Goal: Information Seeking & Learning: Learn about a topic

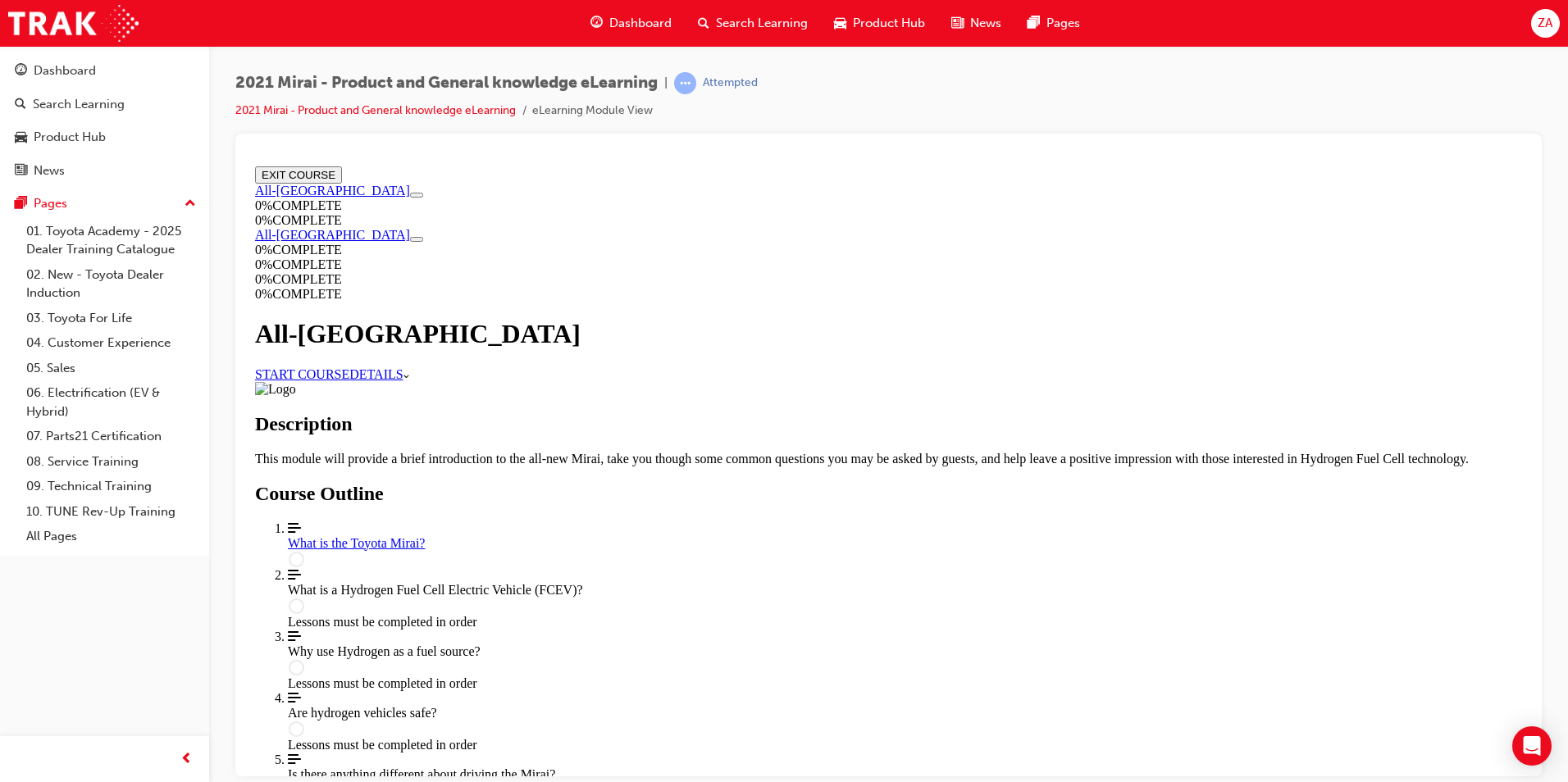
drag, startPoint x: 248, startPoint y: 159, endPoint x: 693, endPoint y: 367, distance: 491.2
click at [350, 367] on link "START COURSE" at bounding box center [302, 374] width 94 height 13
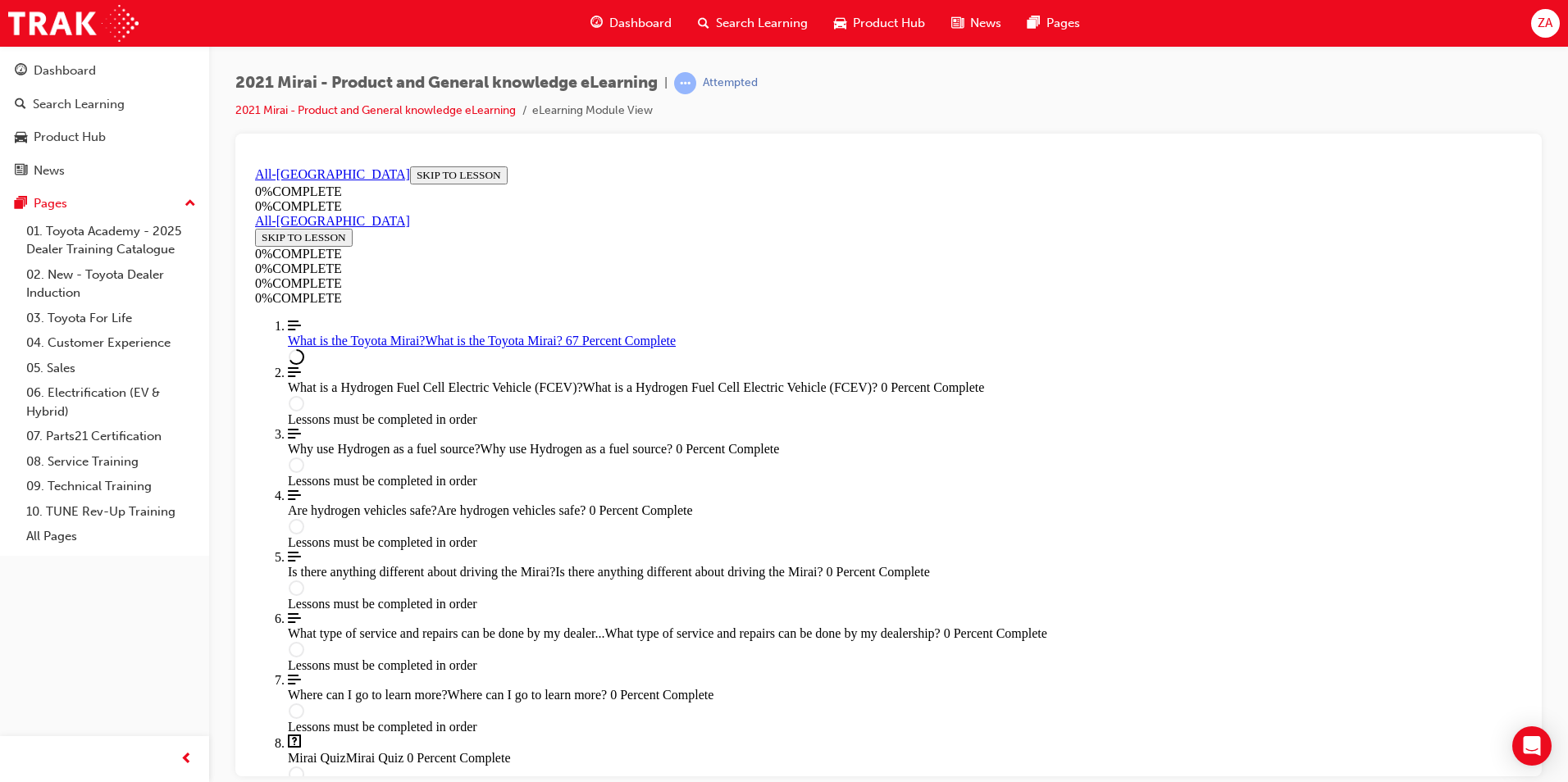
scroll to position [2189, 0]
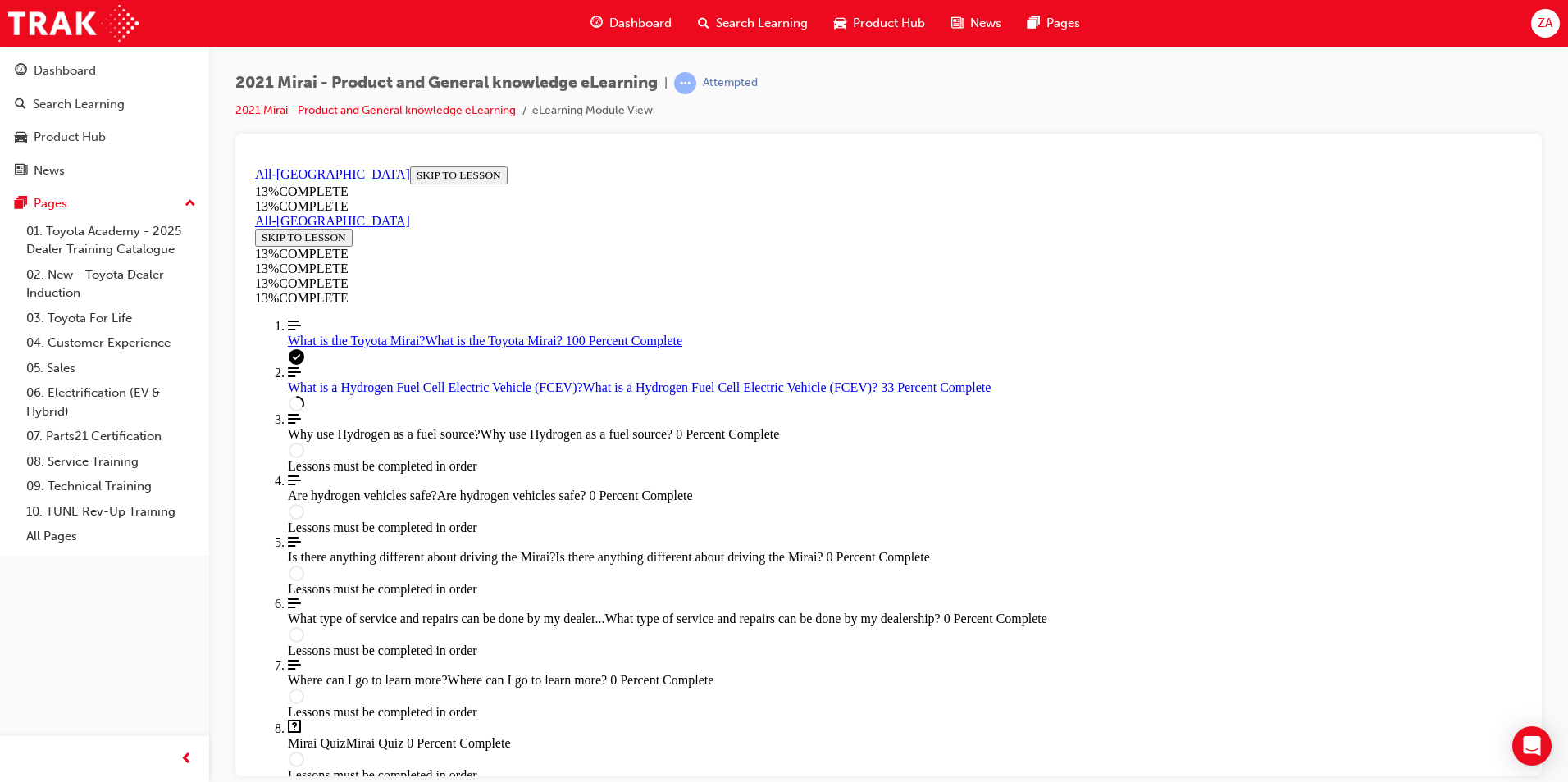
scroll to position [795, 0]
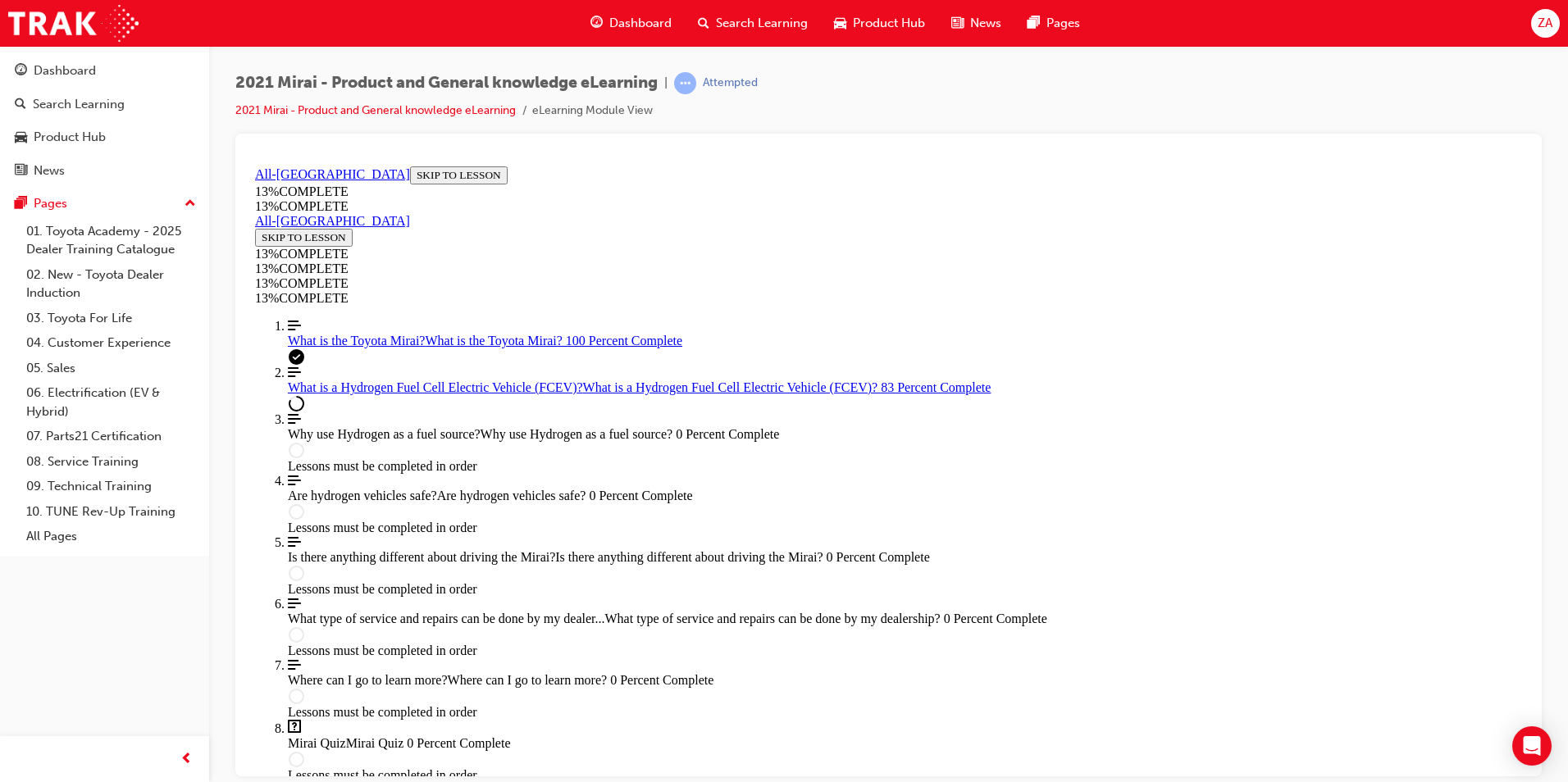
scroll to position [2371, 0]
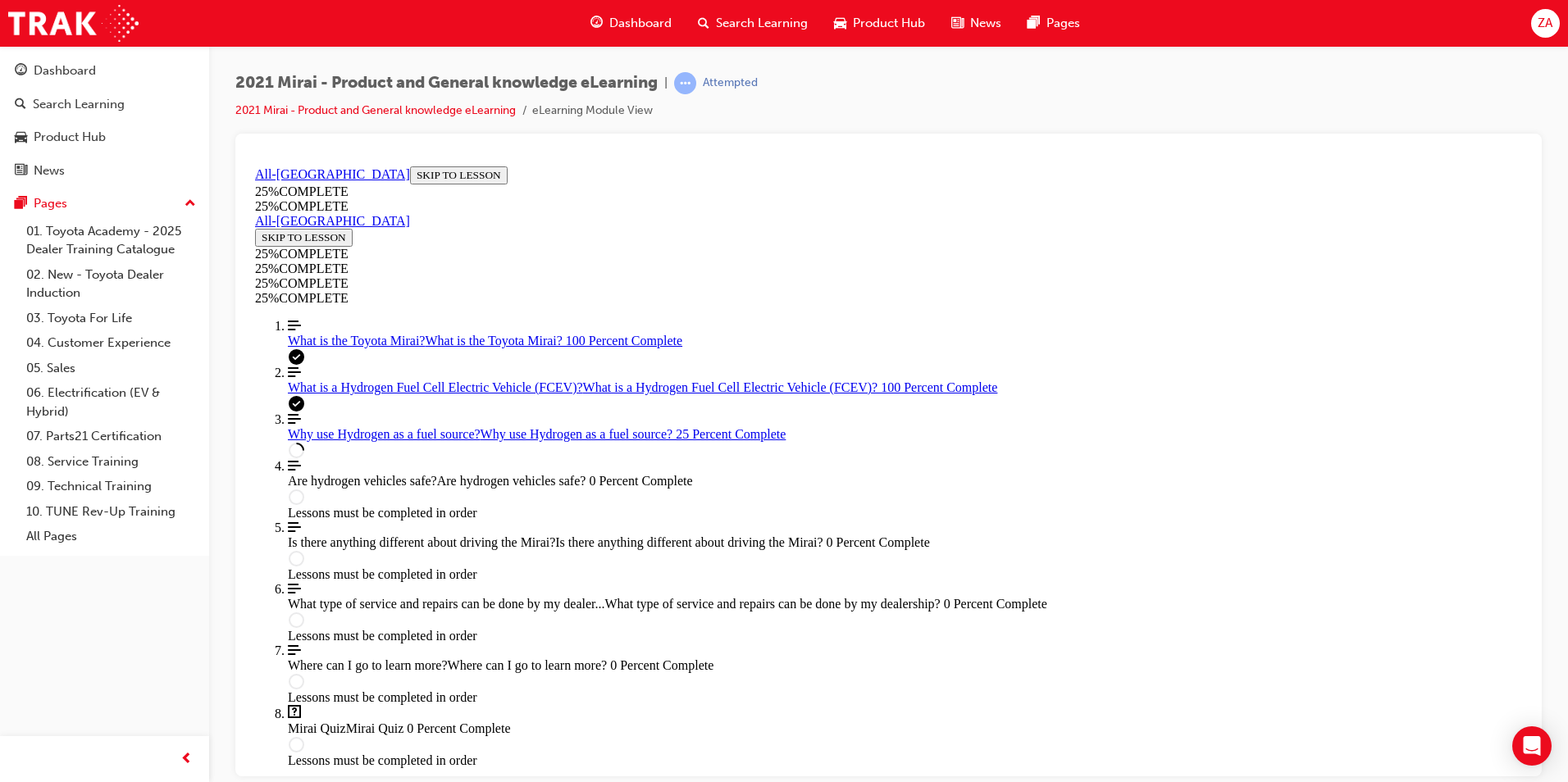
scroll to position [876, 0]
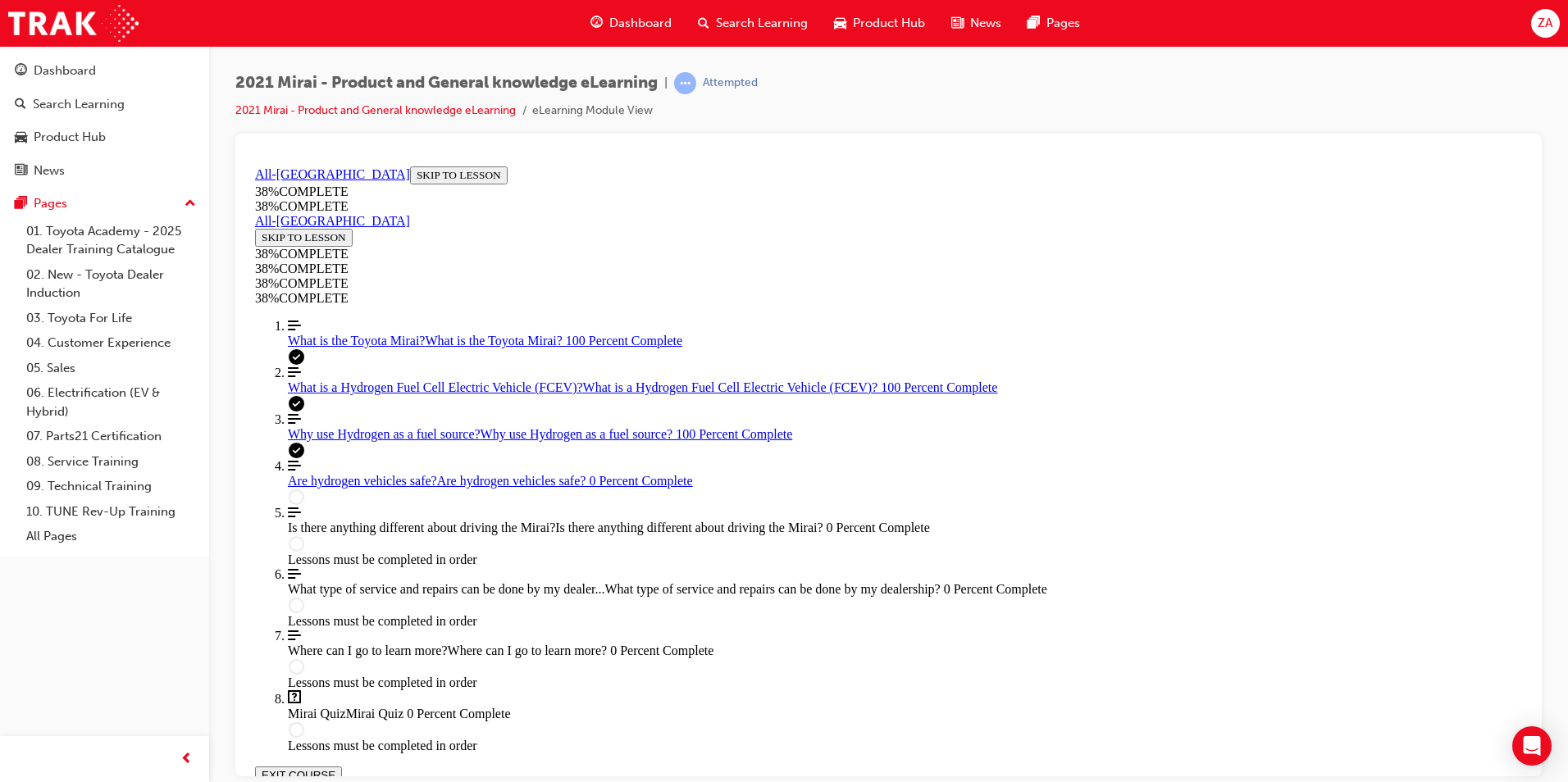
scroll to position [57, 0]
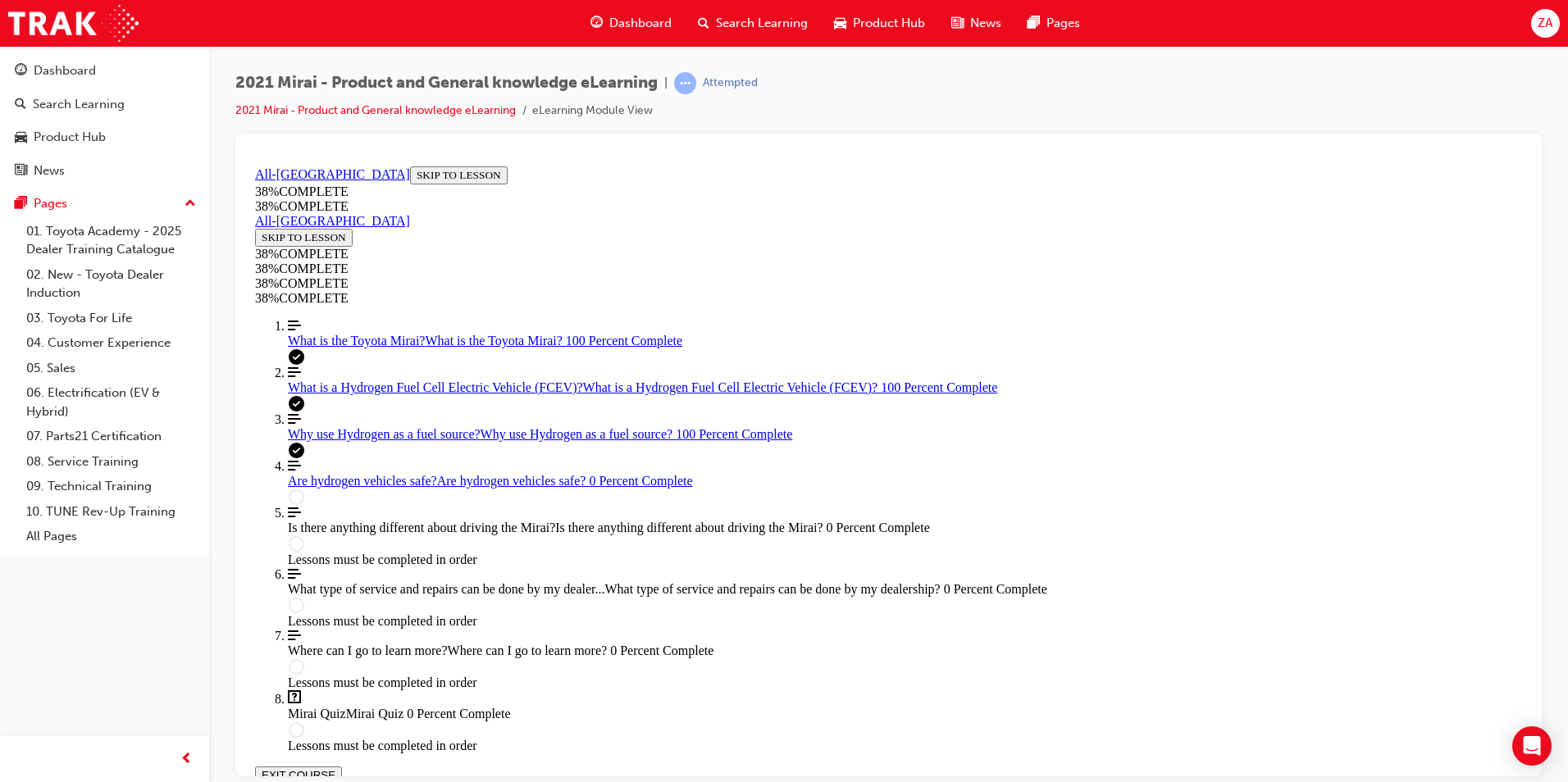
scroll to position [436, 0]
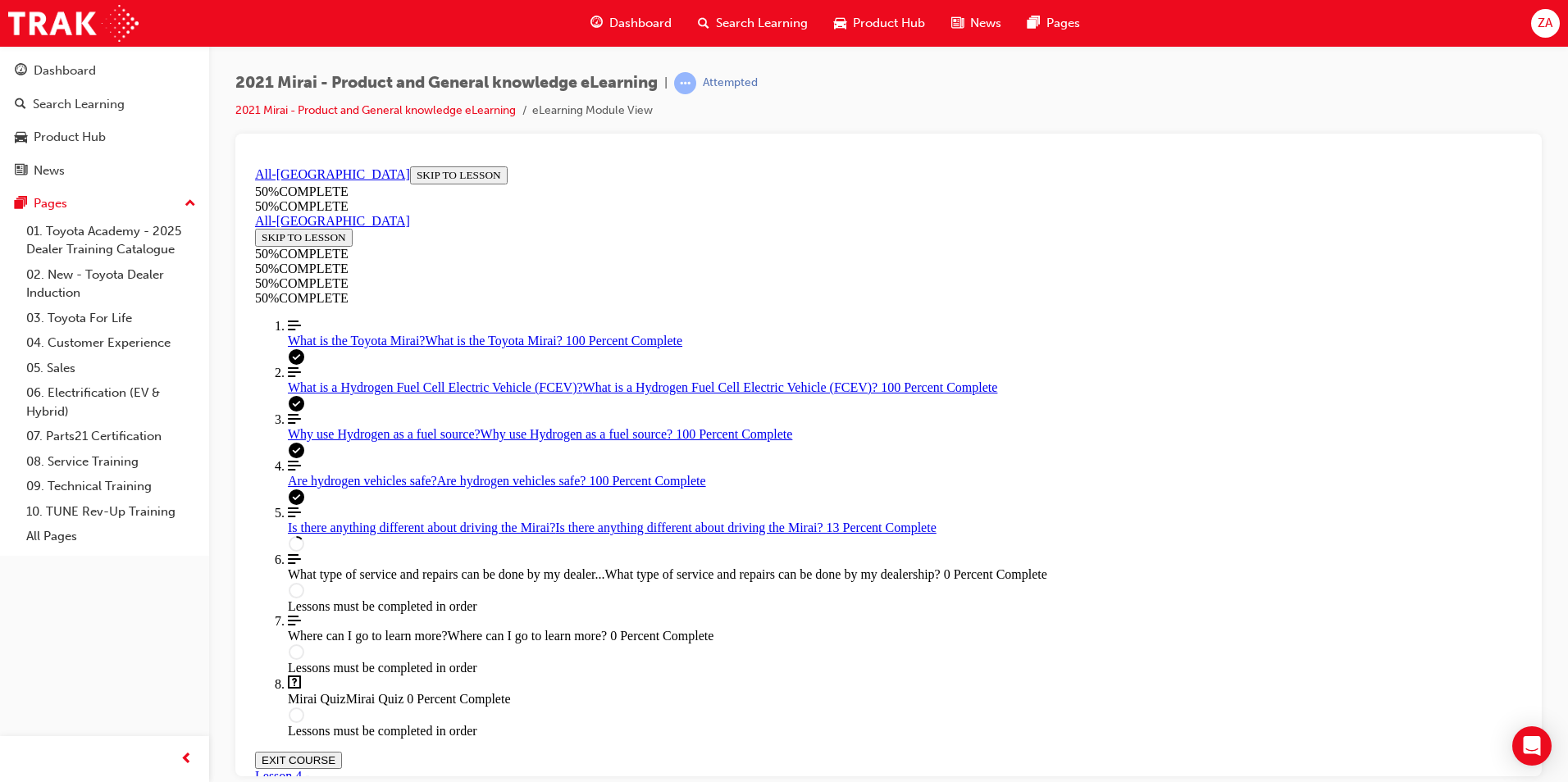
scroll to position [466, 0]
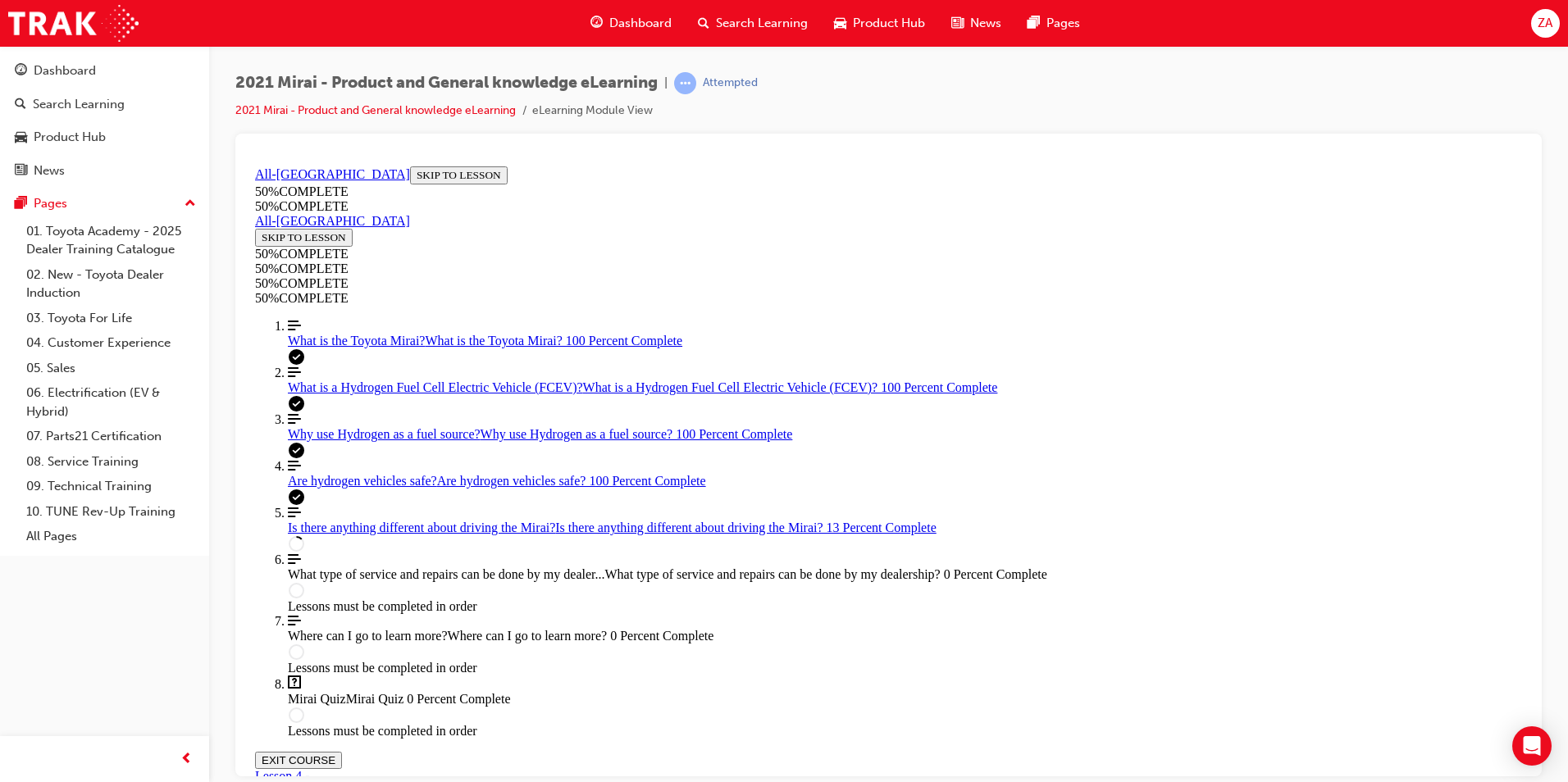
scroll to position [67, 0]
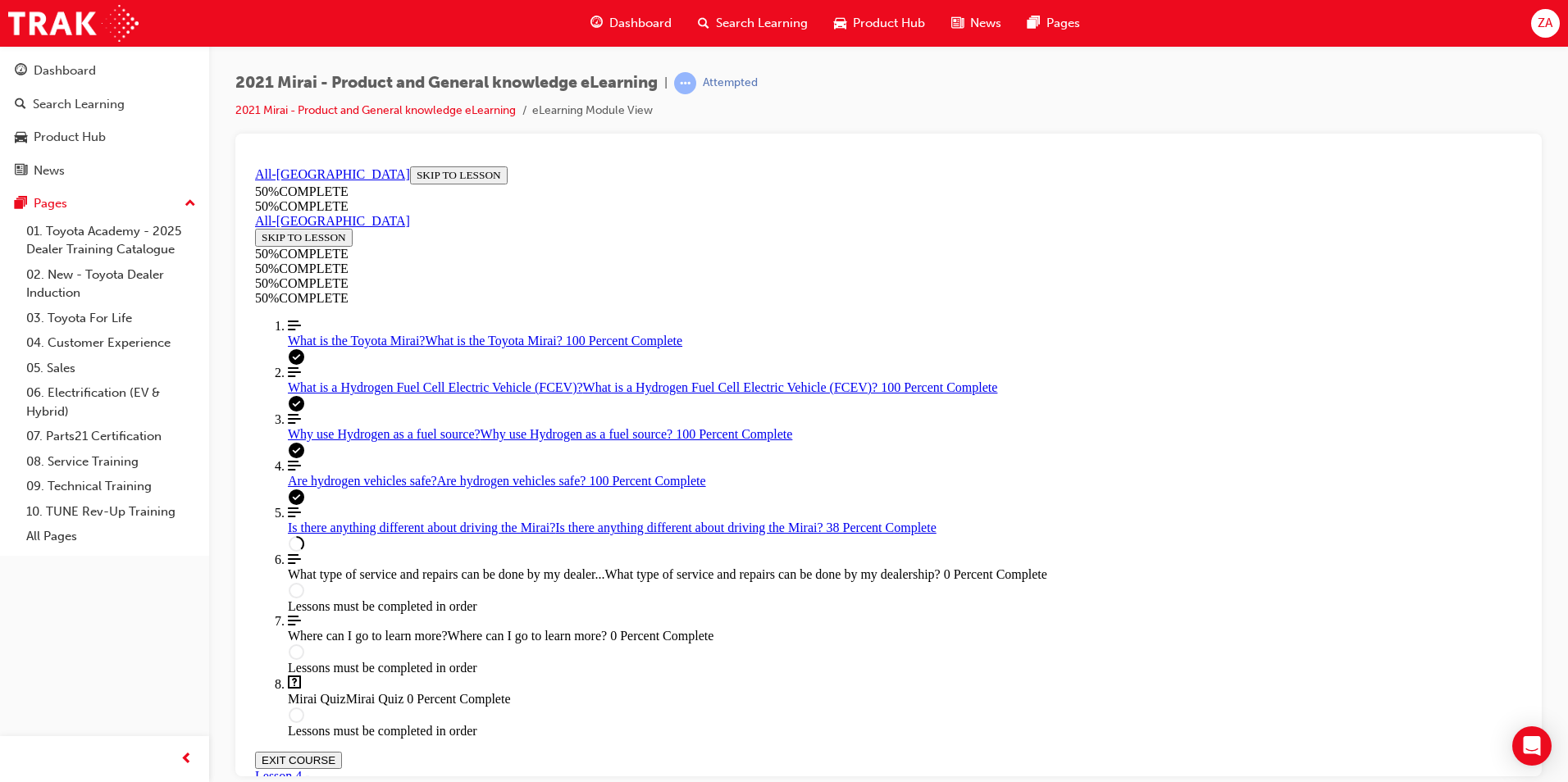
scroll to position [1341, 0]
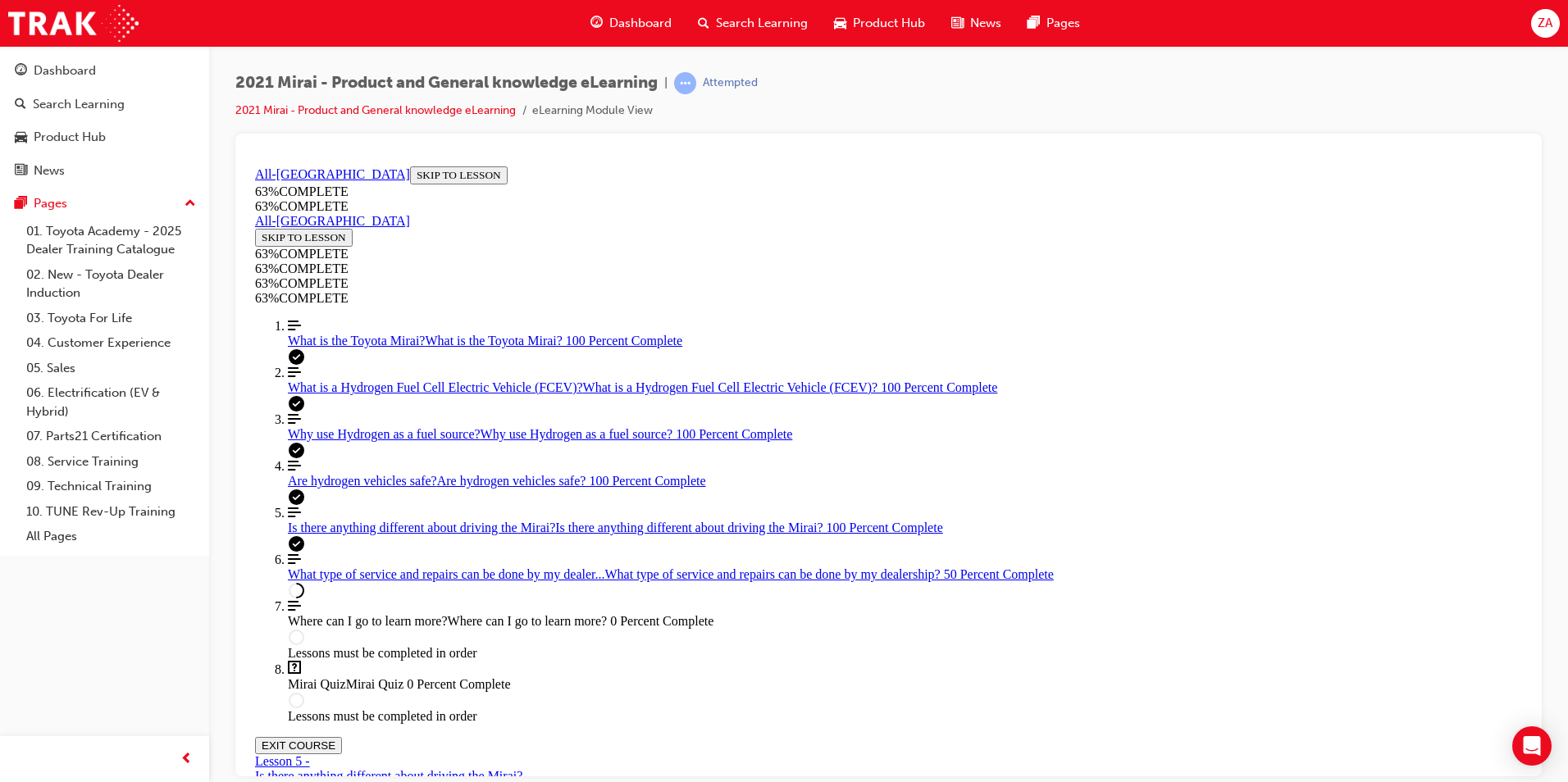
scroll to position [958, 0]
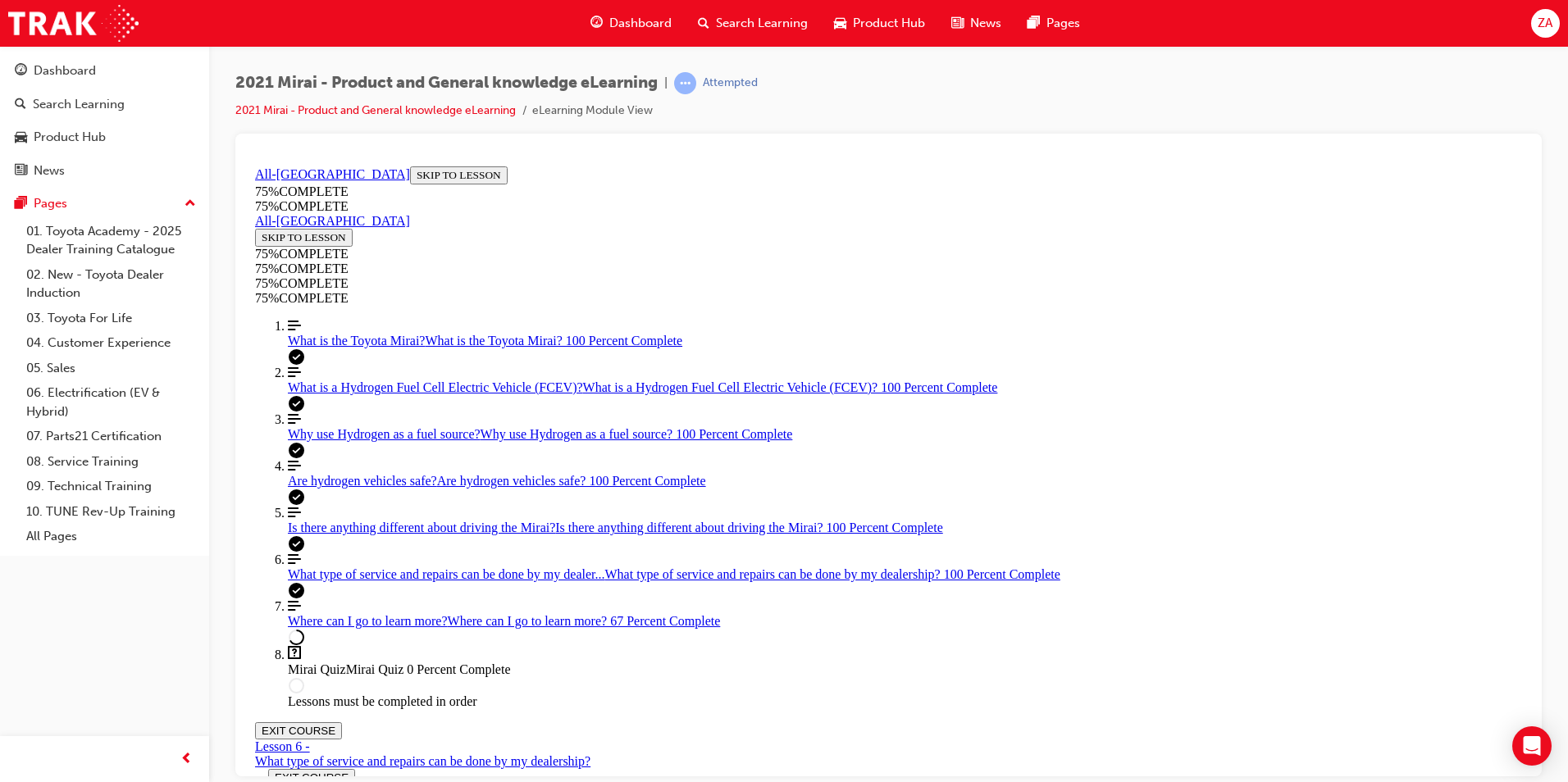
scroll to position [0, 0]
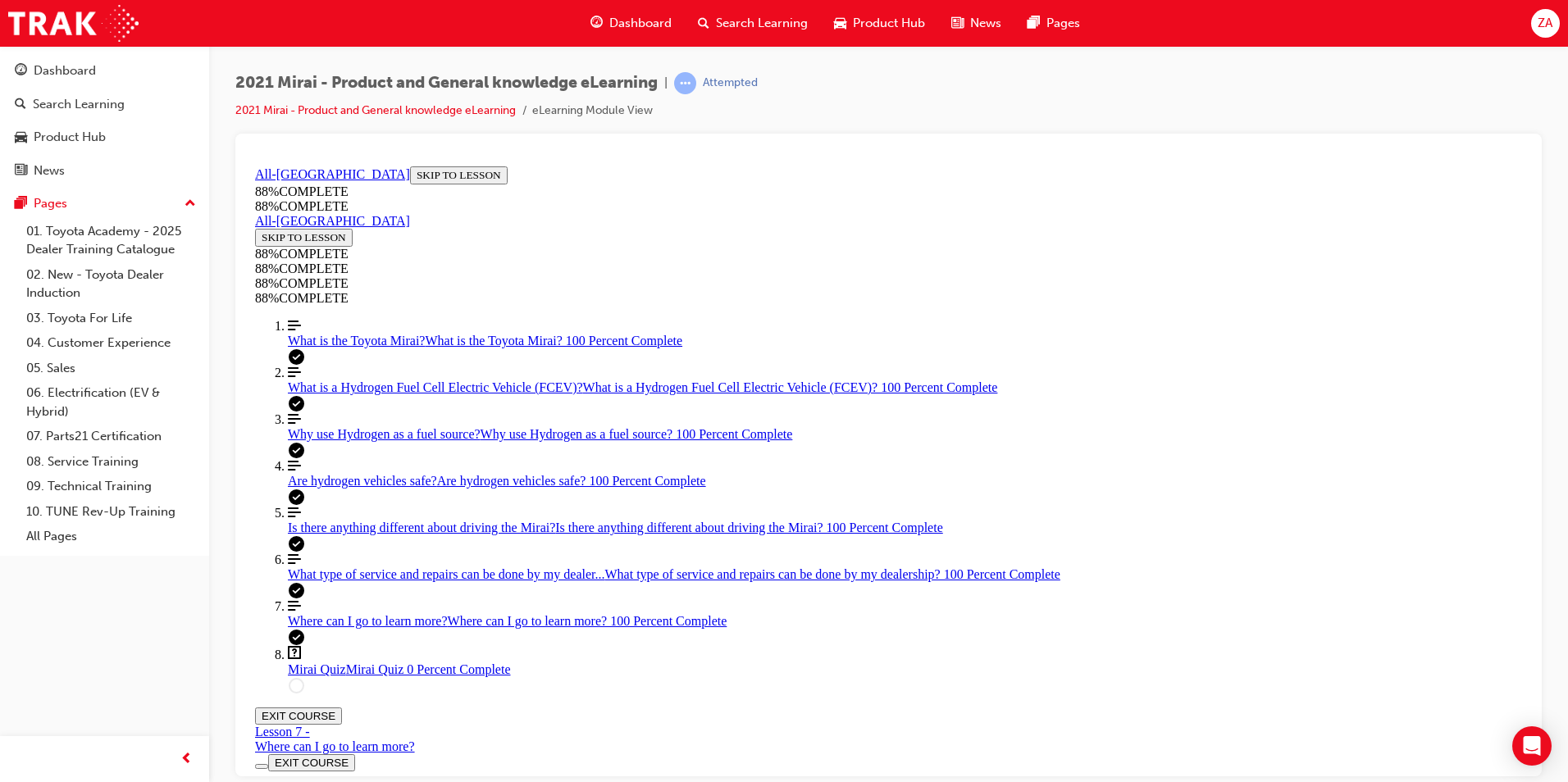
scroll to position [57, 0]
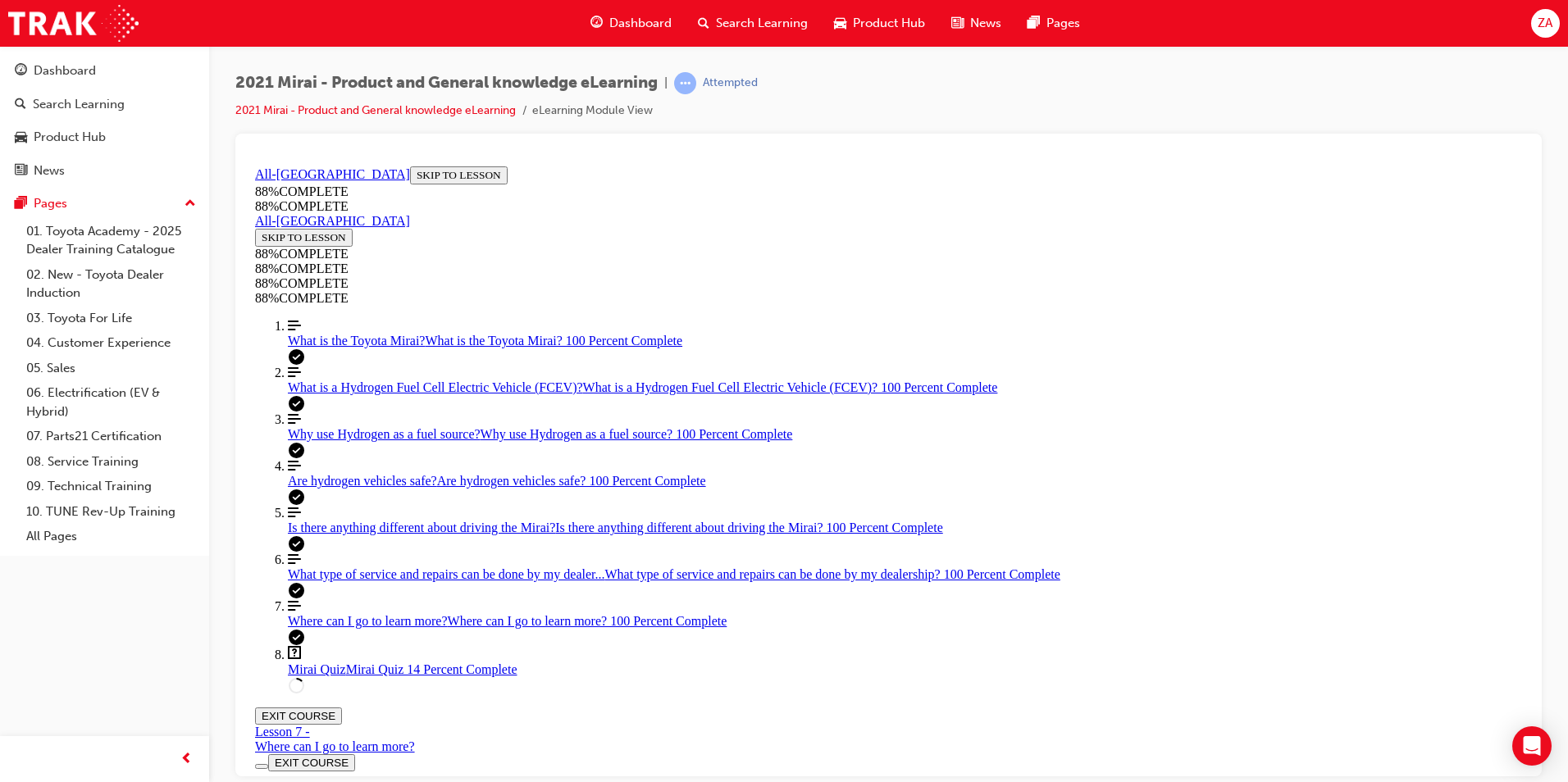
drag, startPoint x: 864, startPoint y: 440, endPoint x: 1314, endPoint y: 441, distance: 450.0
drag, startPoint x: 1314, startPoint y: 441, endPoint x: 1275, endPoint y: 437, distance: 39.2
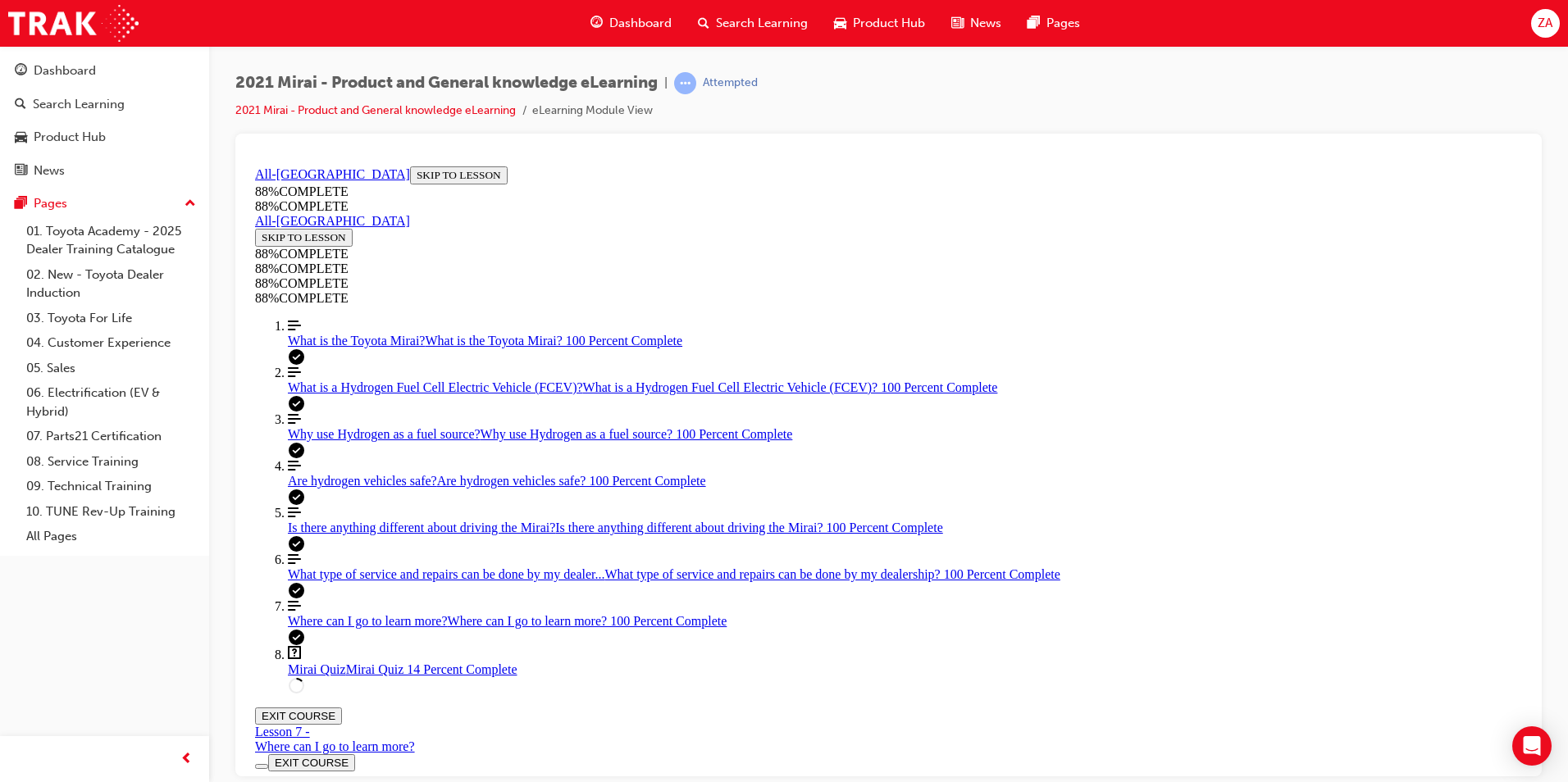
drag, startPoint x: 809, startPoint y: 512, endPoint x: 867, endPoint y: 512, distance: 58.0
drag, startPoint x: 922, startPoint y: 577, endPoint x: 933, endPoint y: 577, distance: 11.0
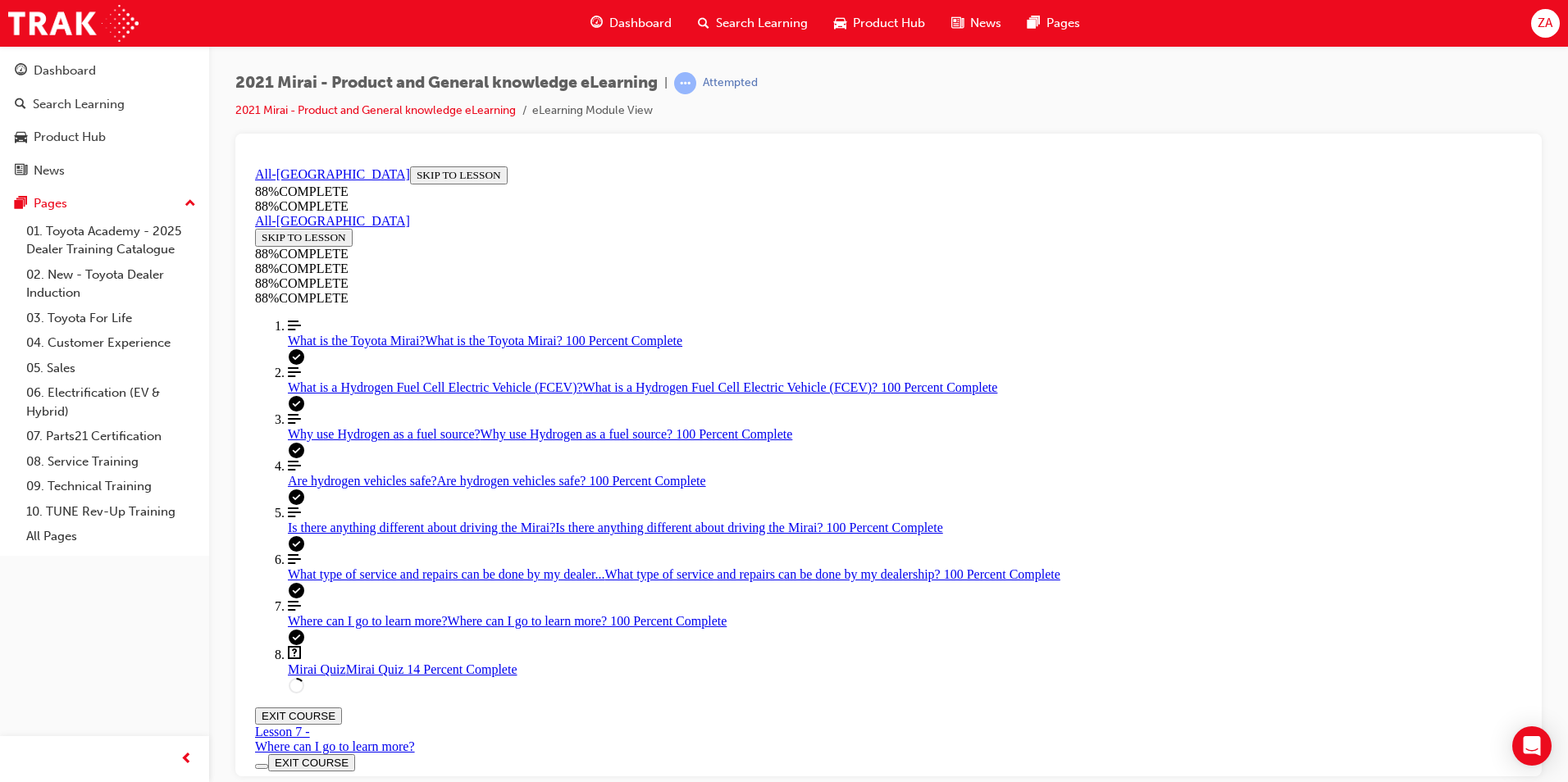
drag, startPoint x: 919, startPoint y: 498, endPoint x: 932, endPoint y: 588, distance: 90.9
drag, startPoint x: 888, startPoint y: 510, endPoint x: 942, endPoint y: 510, distance: 54.0
drag, startPoint x: 941, startPoint y: 471, endPoint x: 964, endPoint y: 547, distance: 79.4
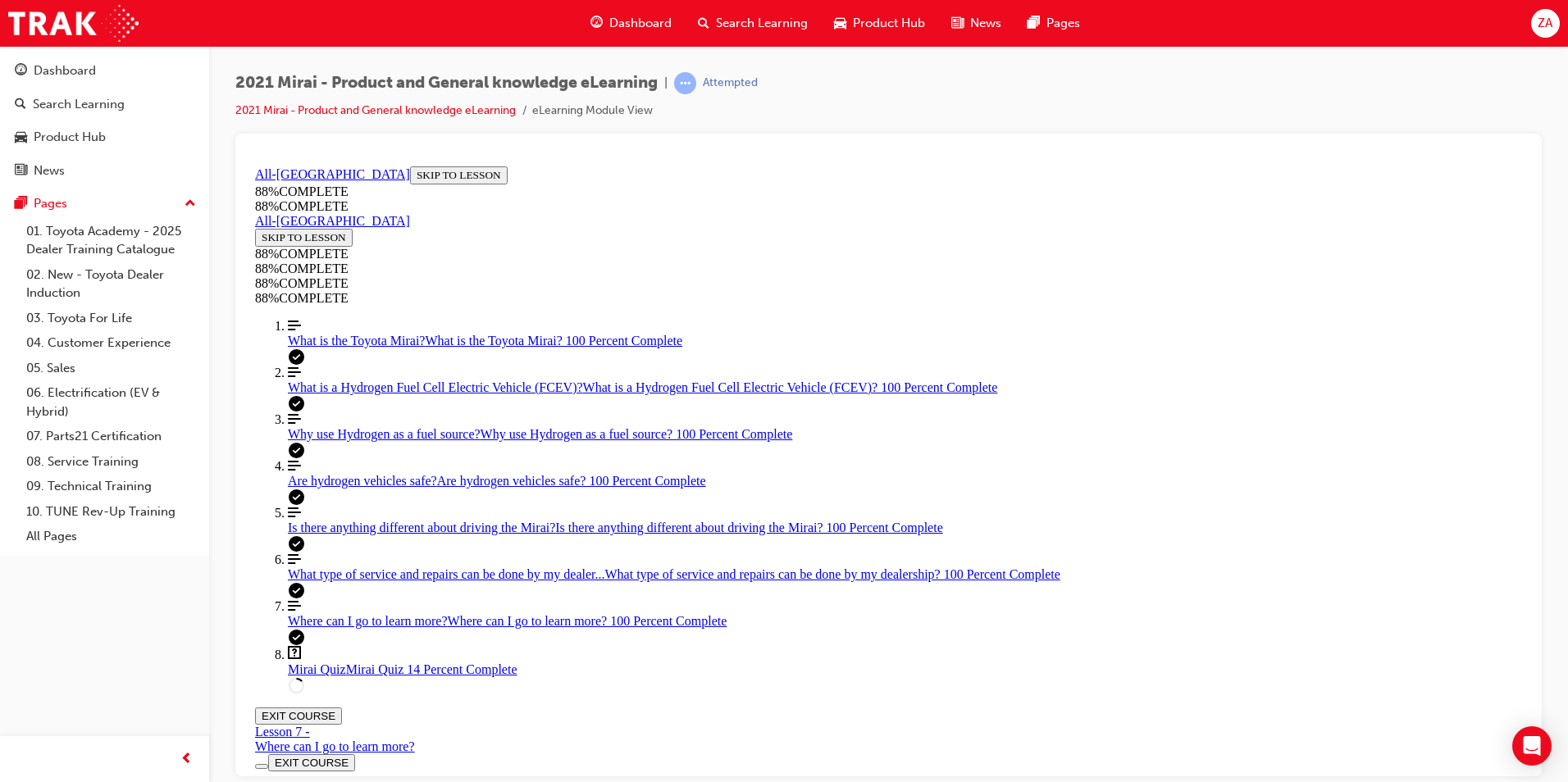
drag, startPoint x: 941, startPoint y: 500, endPoint x: 963, endPoint y: 647, distance: 148.6
drag, startPoint x: 913, startPoint y: 516, endPoint x: 963, endPoint y: 516, distance: 50.0
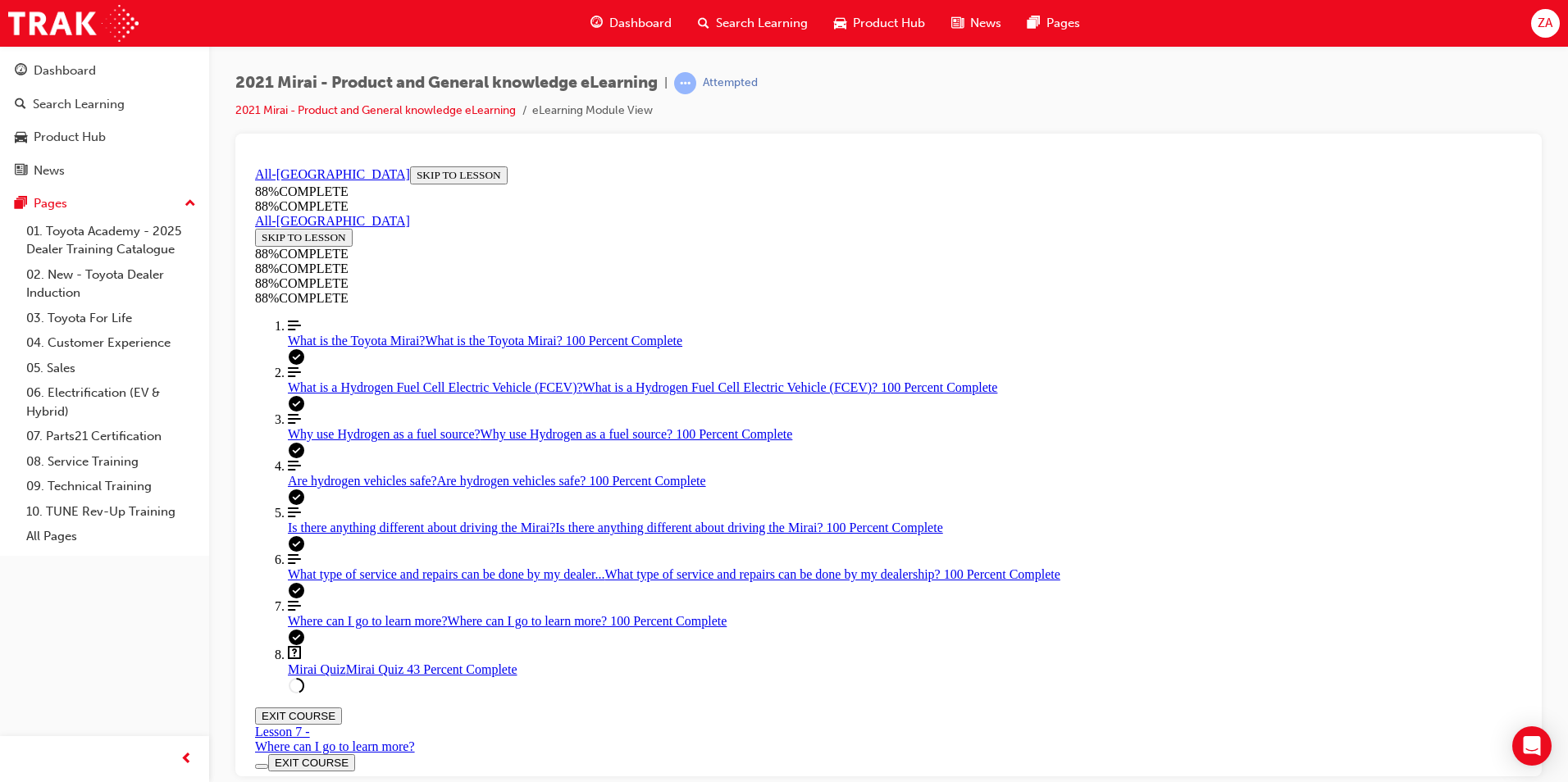
scroll to position [671, 0]
drag, startPoint x: 868, startPoint y: 420, endPoint x: 1176, endPoint y: 450, distance: 309.5
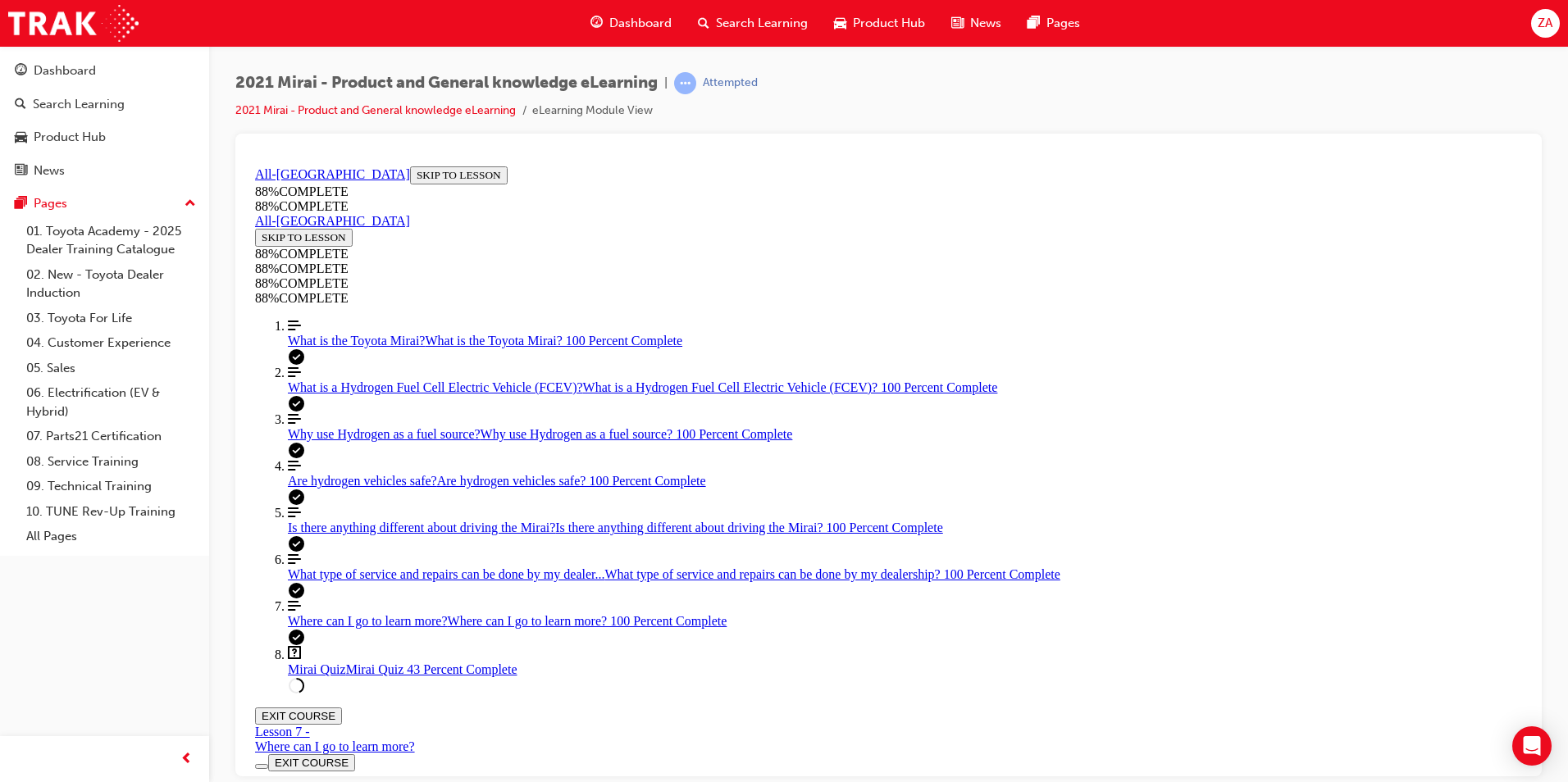
scroll to position [142, 0]
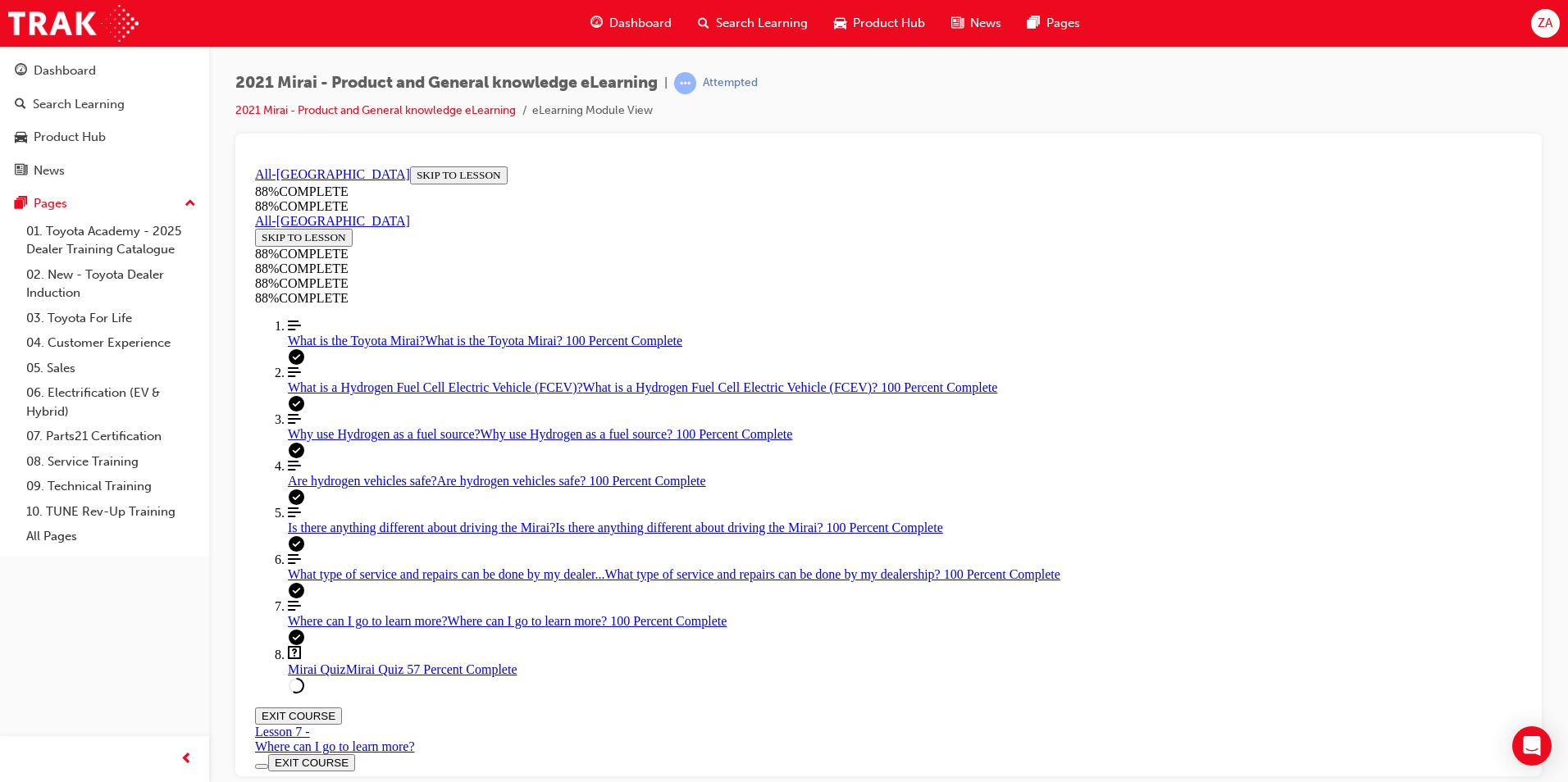
scroll to position [142, 0]
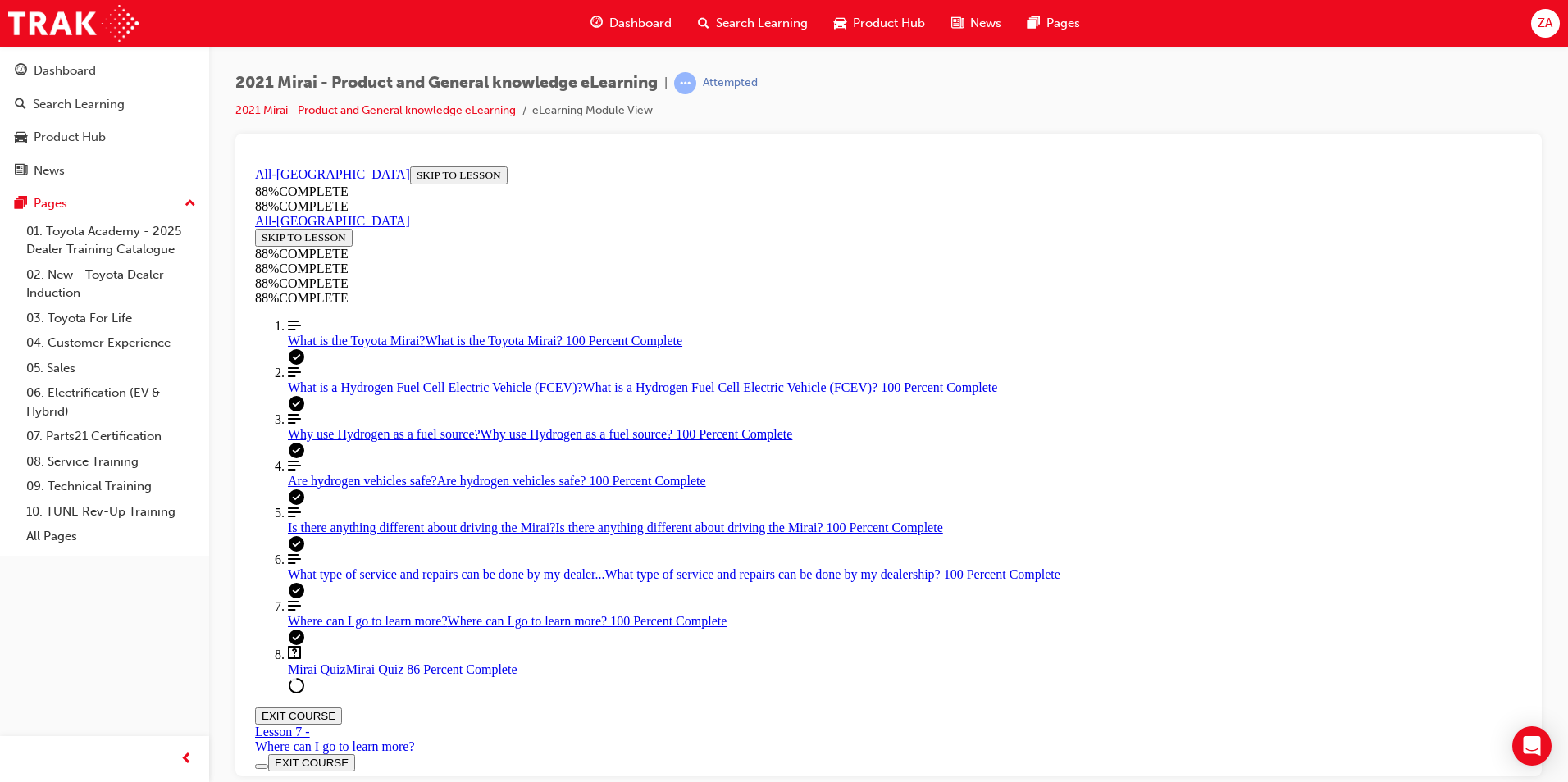
scroll to position [503, 0]
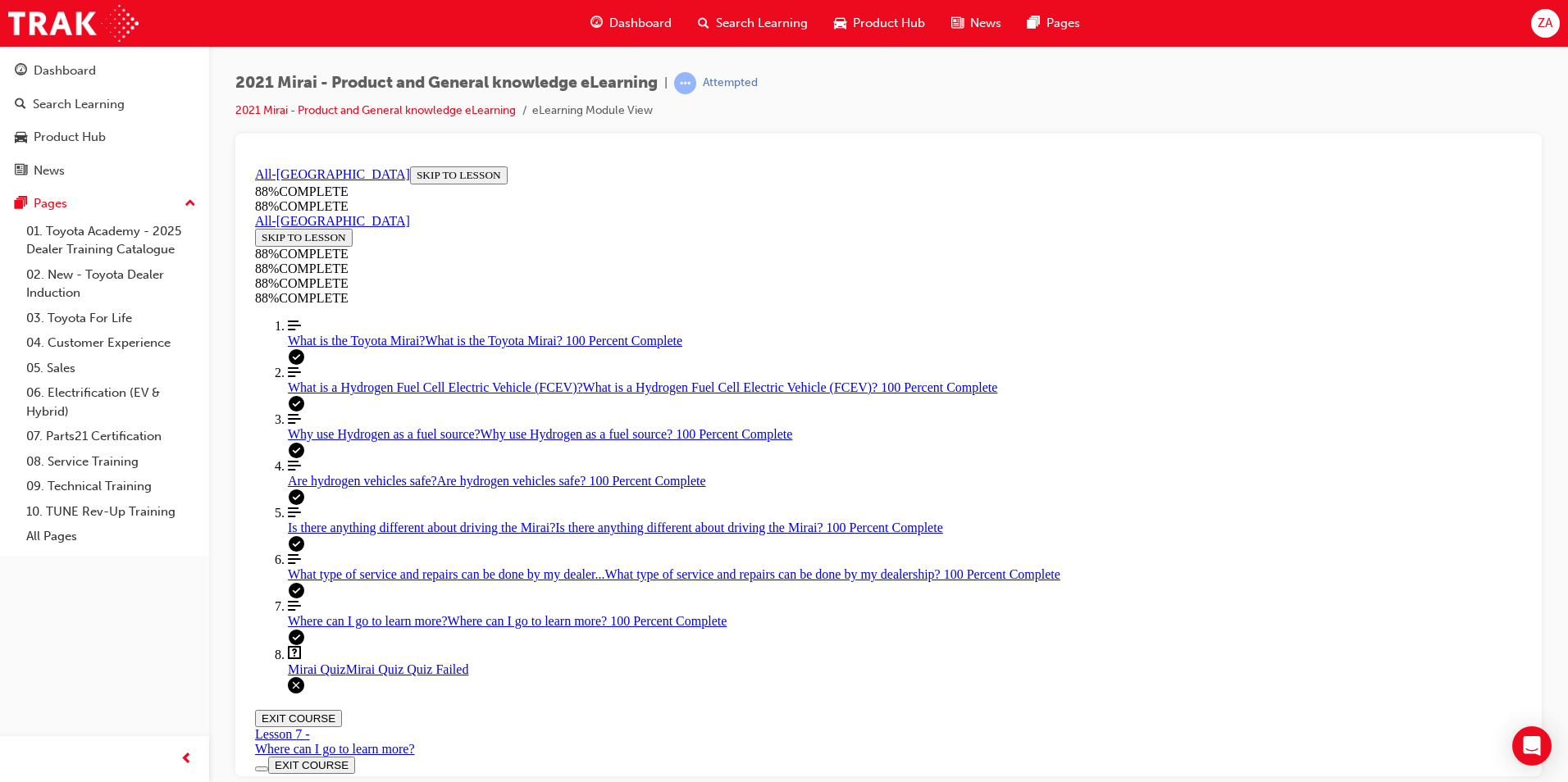
drag, startPoint x: 811, startPoint y: 566, endPoint x: 836, endPoint y: 591, distance: 35.4
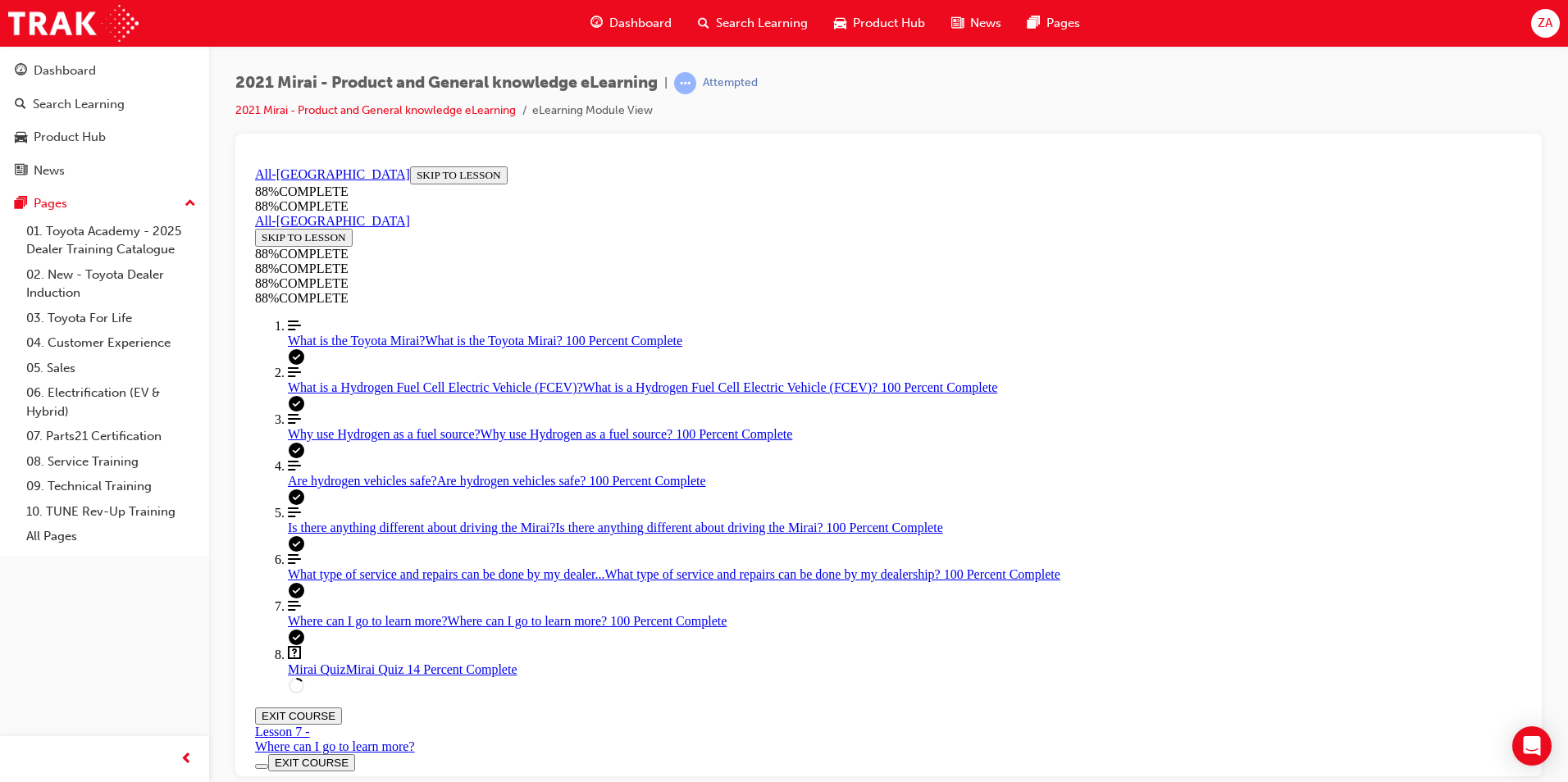
drag, startPoint x: 932, startPoint y: 489, endPoint x: 974, endPoint y: 574, distance: 94.8
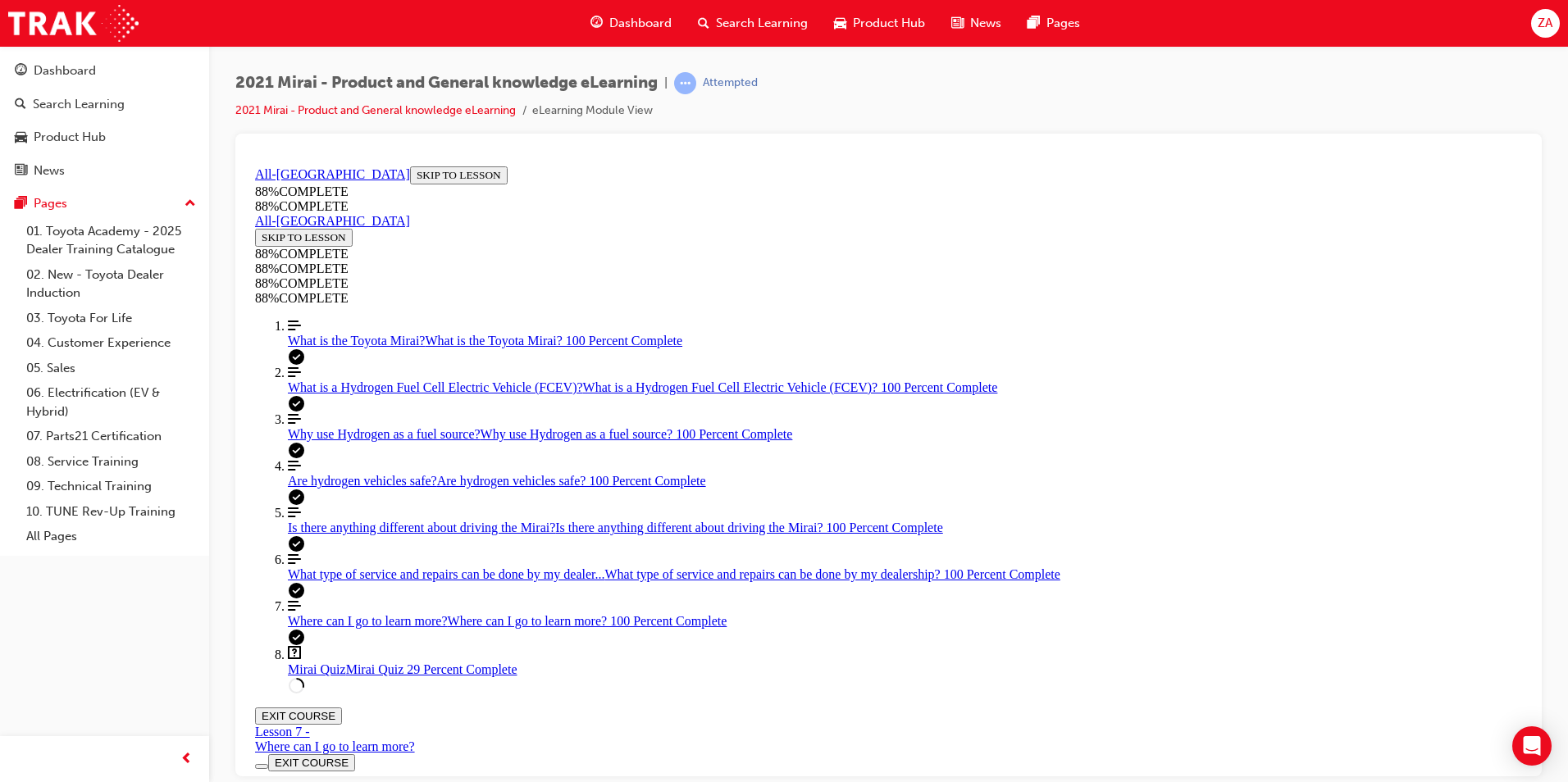
drag, startPoint x: 892, startPoint y: 503, endPoint x: 957, endPoint y: 516, distance: 66.3
drag, startPoint x: 916, startPoint y: 650, endPoint x: 957, endPoint y: 670, distance: 45.6
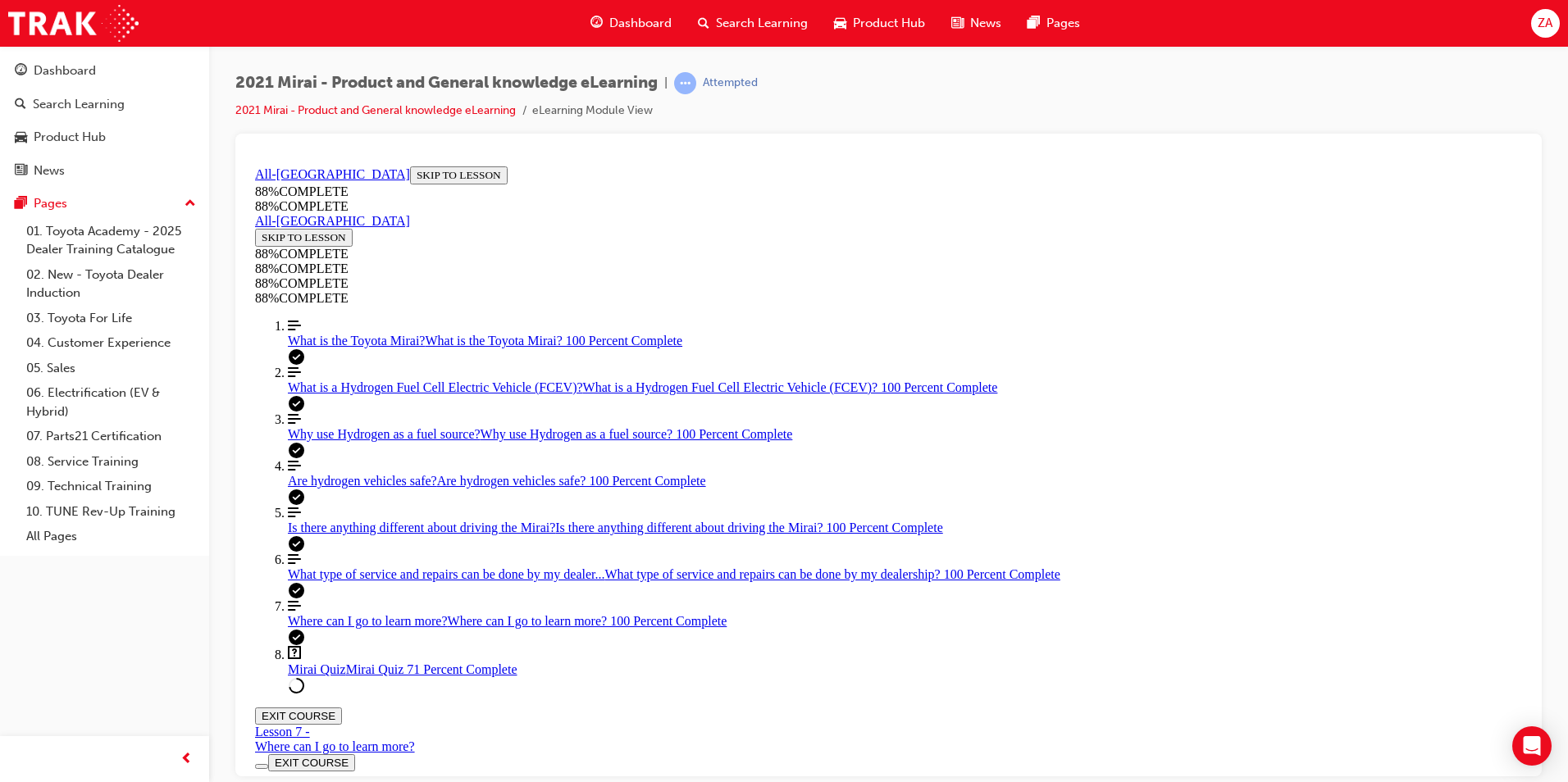
scroll to position [509, 0]
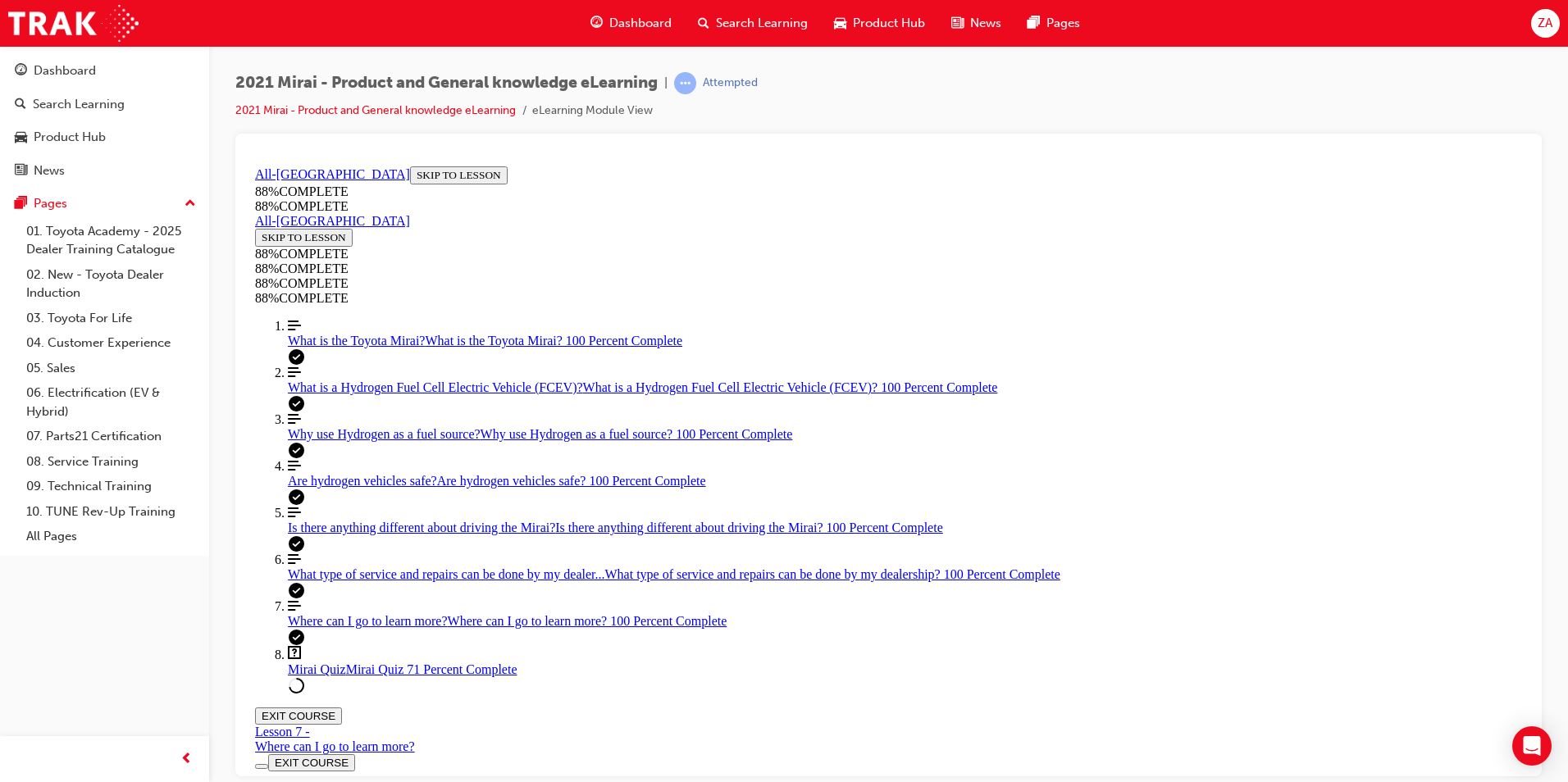
scroll to position [503, 0]
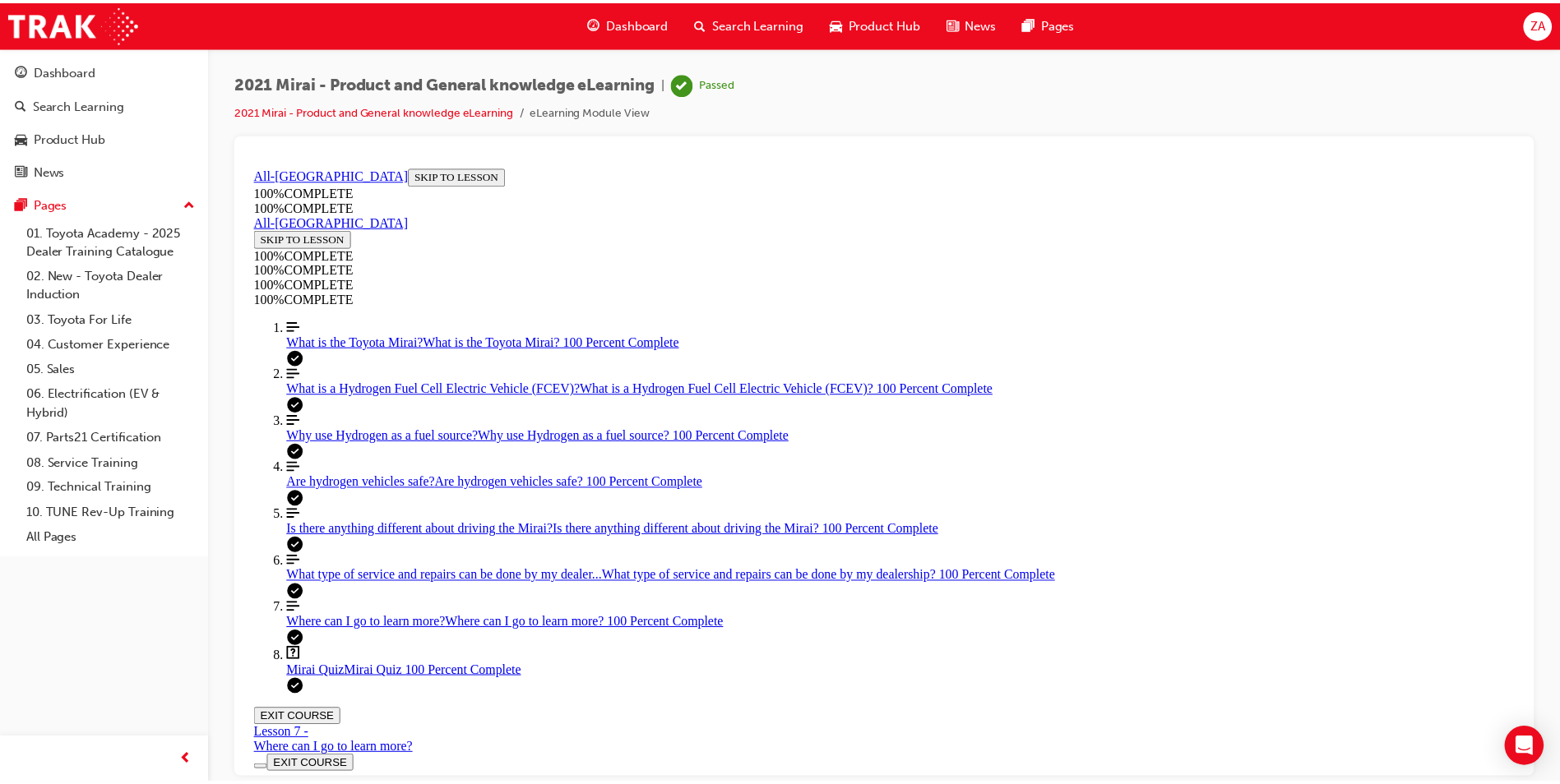
scroll to position [0, 0]
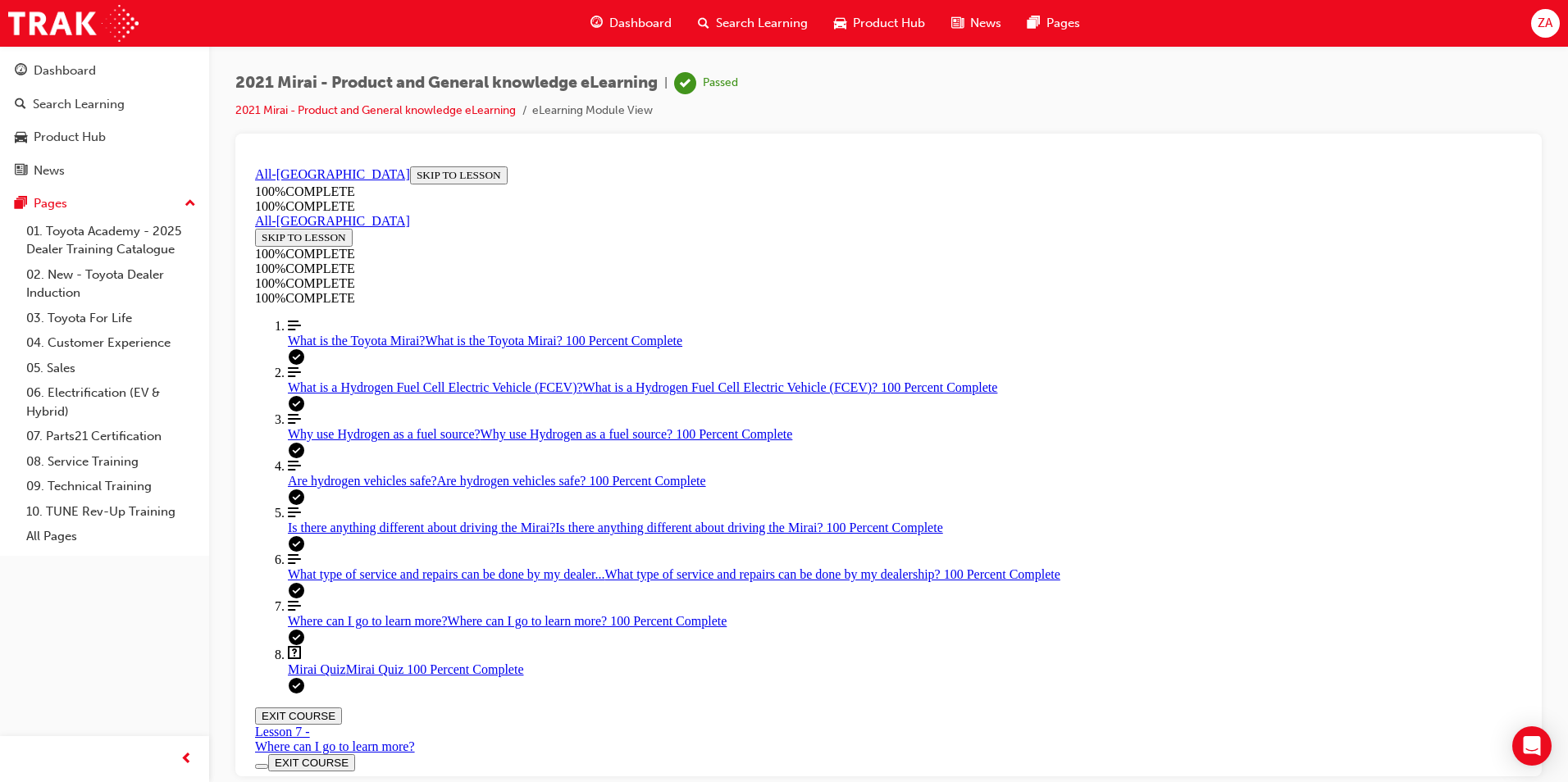
click at [665, 20] on span "Dashboard" at bounding box center [640, 23] width 63 height 19
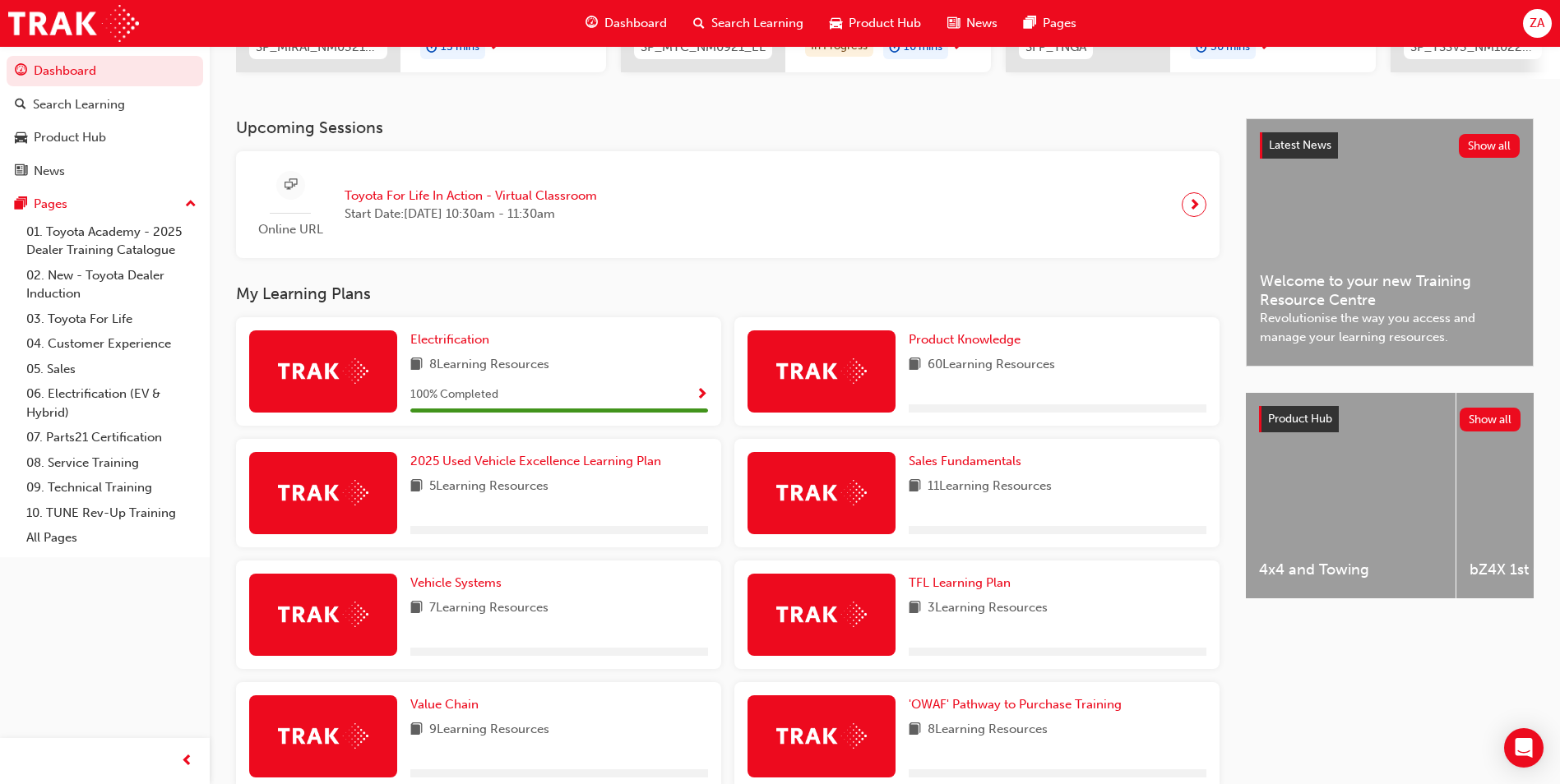
scroll to position [329, 0]
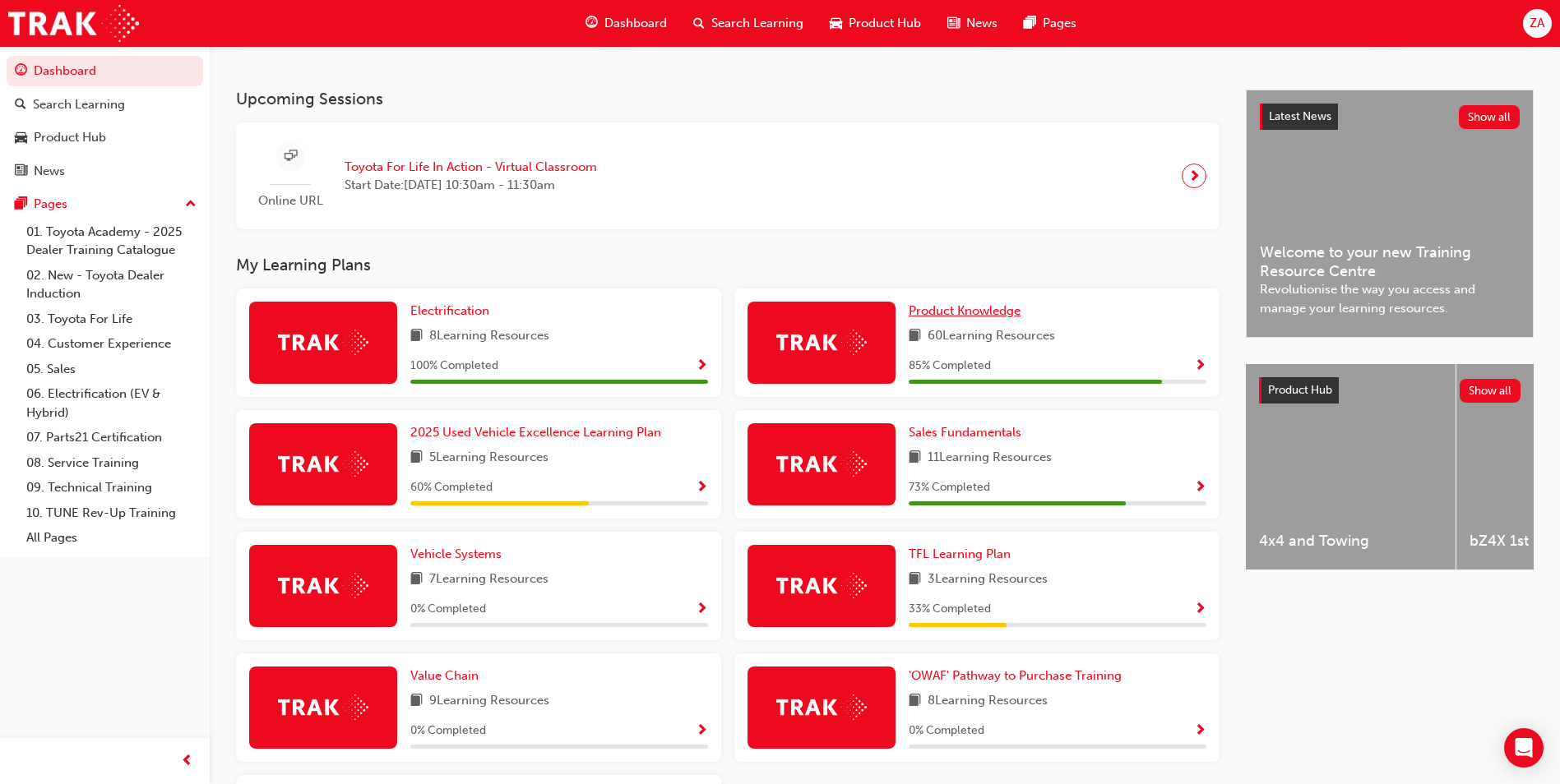
click at [992, 312] on span "Product Knowledge" at bounding box center [965, 310] width 112 height 14
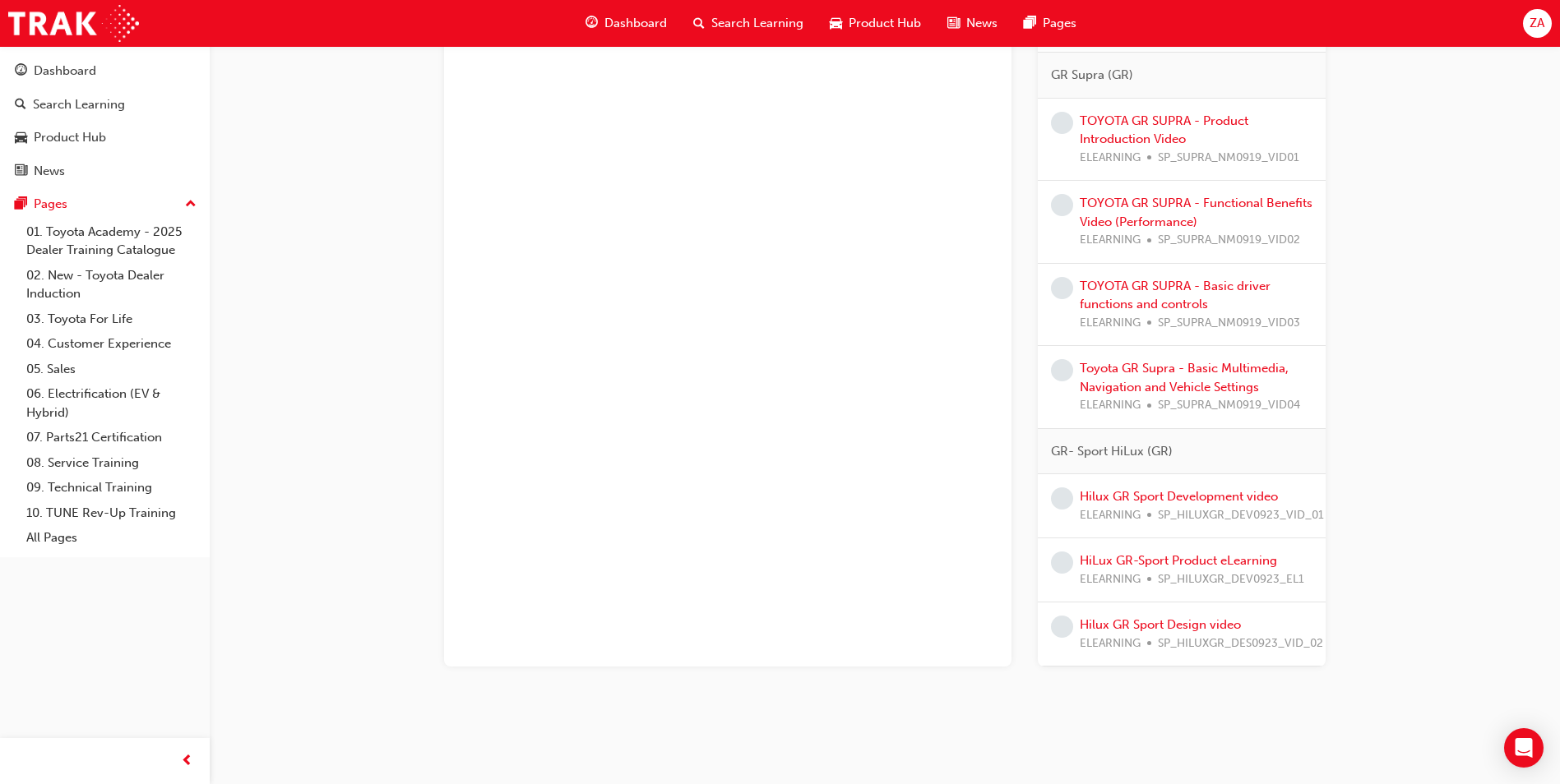
scroll to position [1336, 0]
